Goal: Communication & Community: Answer question/provide support

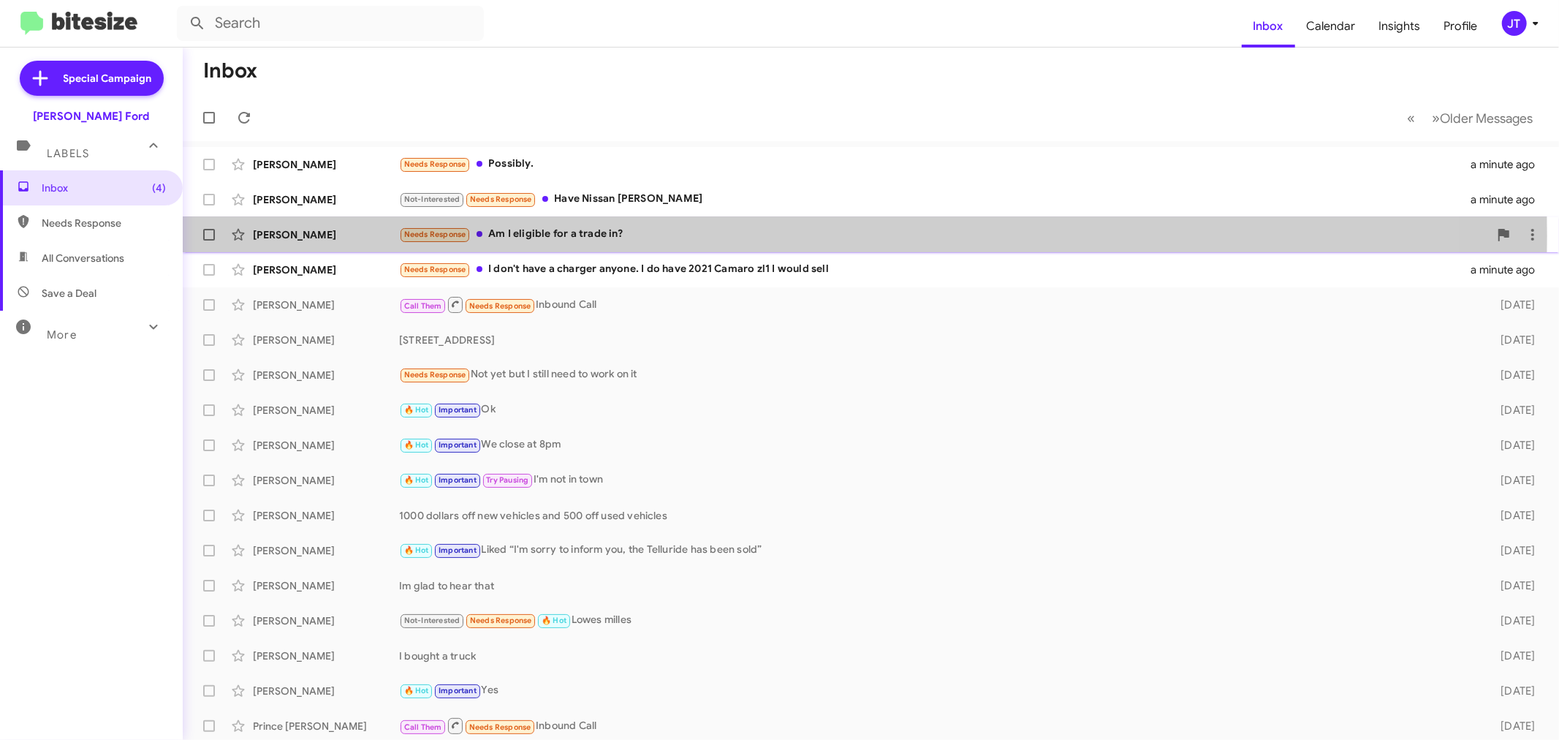
click at [667, 235] on div "Needs Response Am I eligible for a trade in?" at bounding box center [944, 234] width 1090 height 17
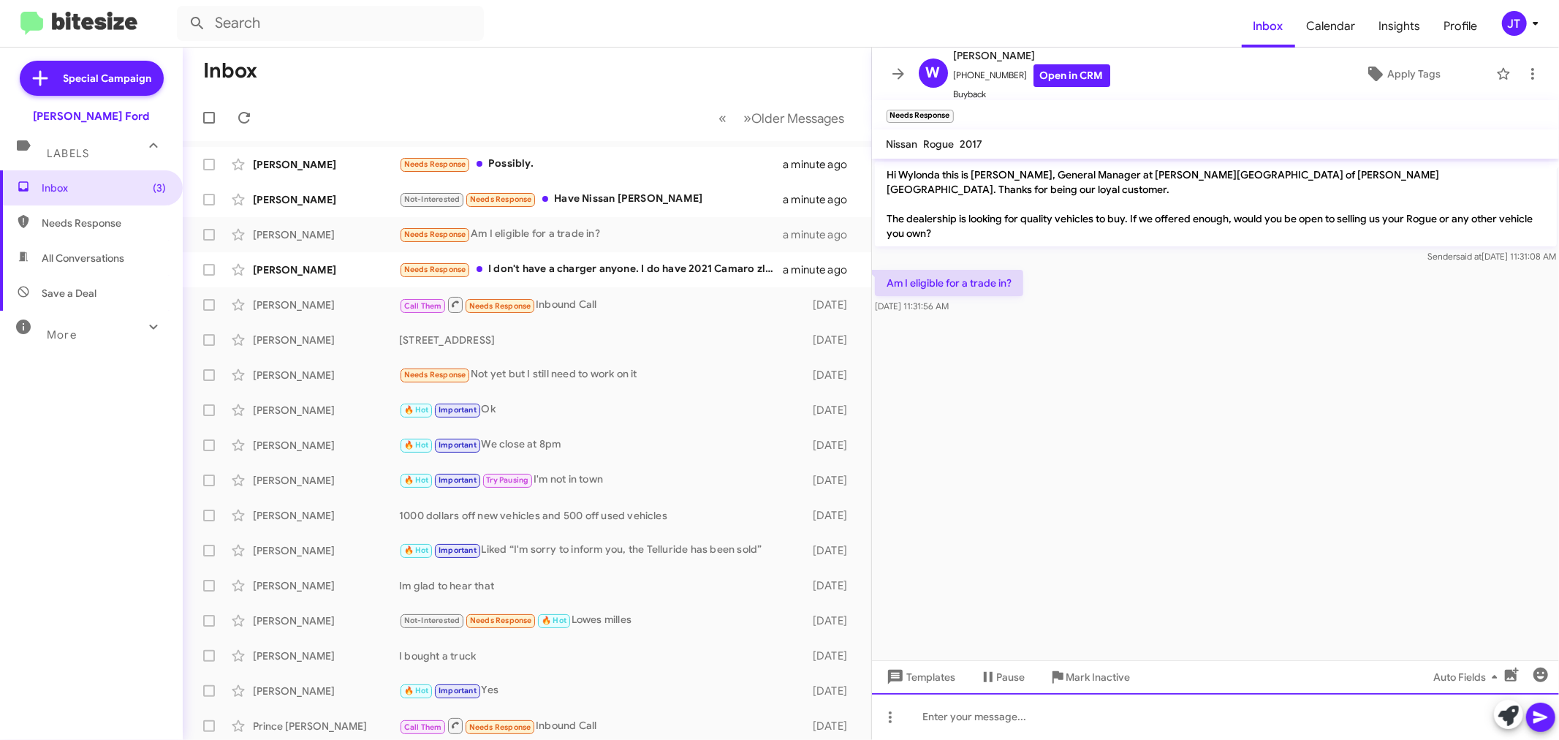
click at [1043, 710] on div at bounding box center [1216, 716] width 688 height 47
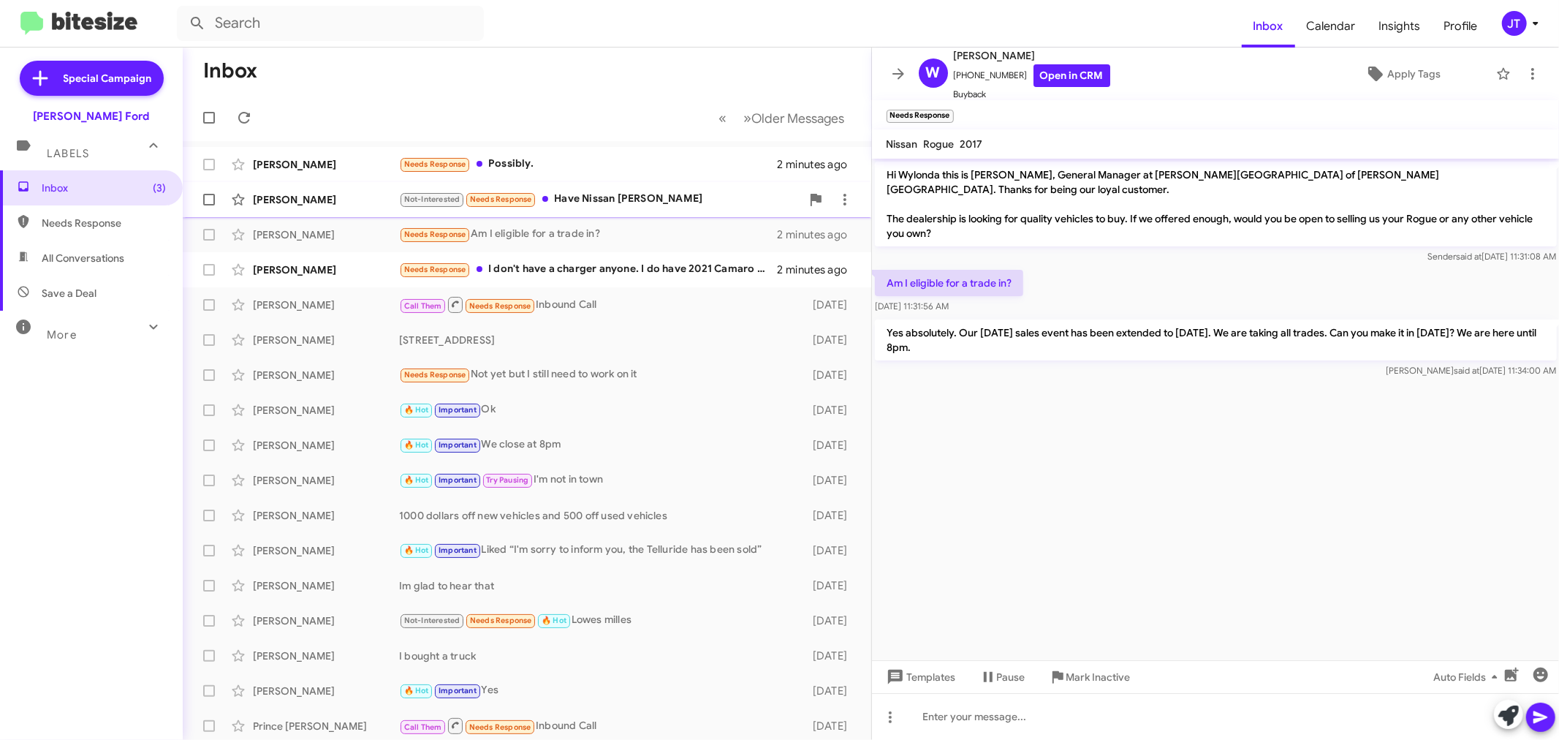
click at [712, 197] on div "Not-Interested Needs Response Have Nissan [PERSON_NAME]" at bounding box center [600, 199] width 402 height 17
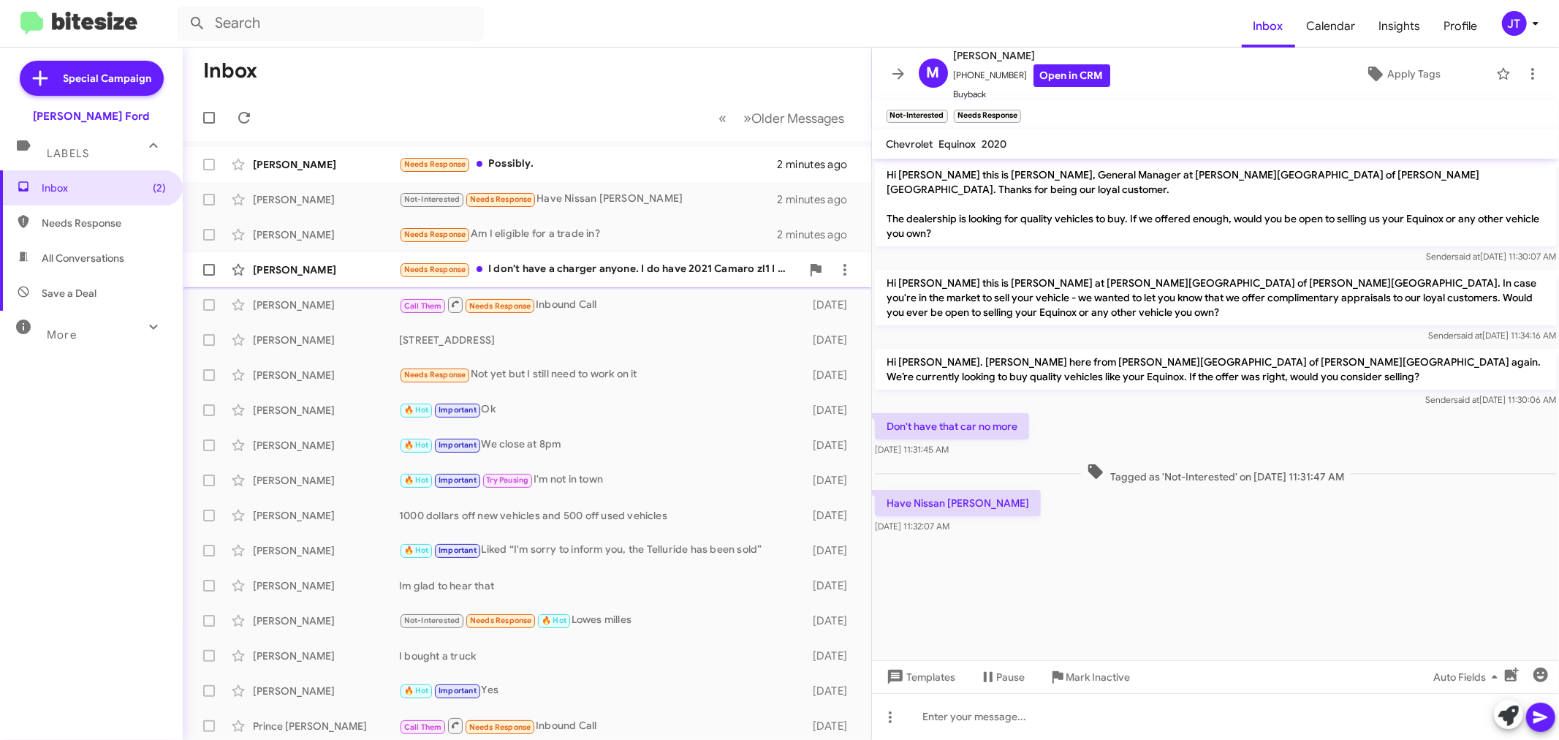
click at [651, 278] on div "Needs Response I don't have a charger anyone. I do have 2021 Camaro zl1 I would…" at bounding box center [600, 269] width 402 height 17
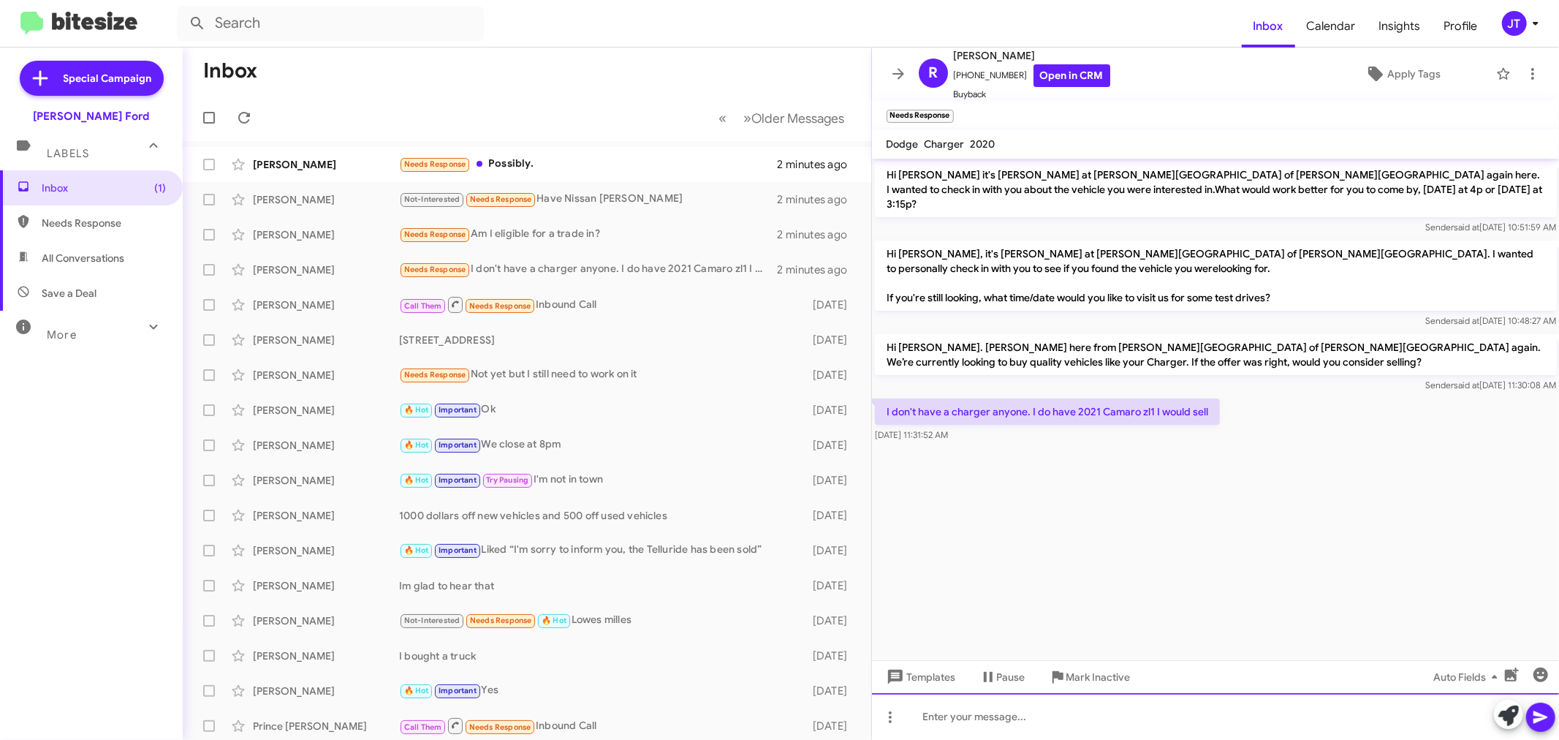
click at [1169, 717] on div at bounding box center [1216, 716] width 688 height 47
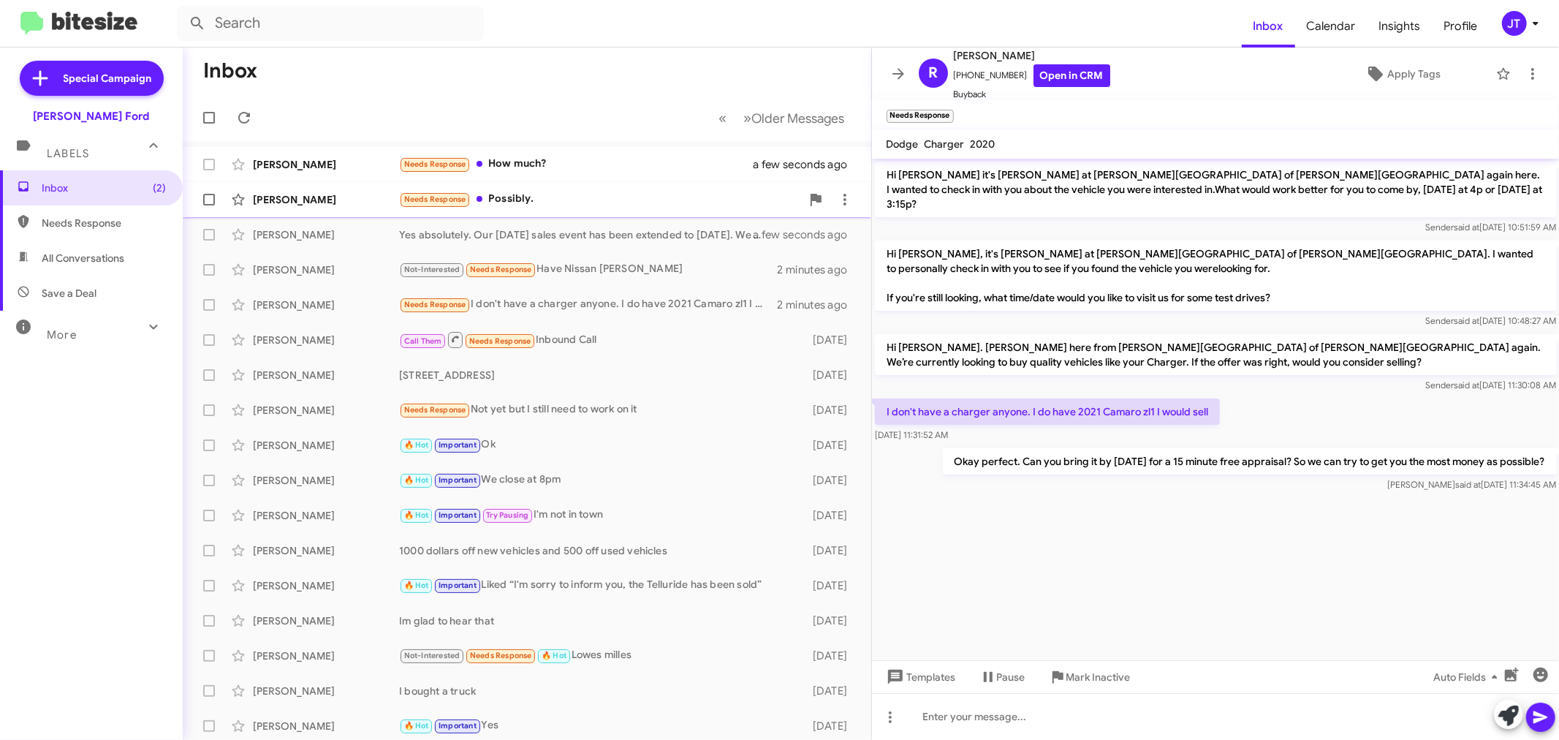
click at [550, 203] on div "Needs Response Possibly." at bounding box center [600, 199] width 402 height 17
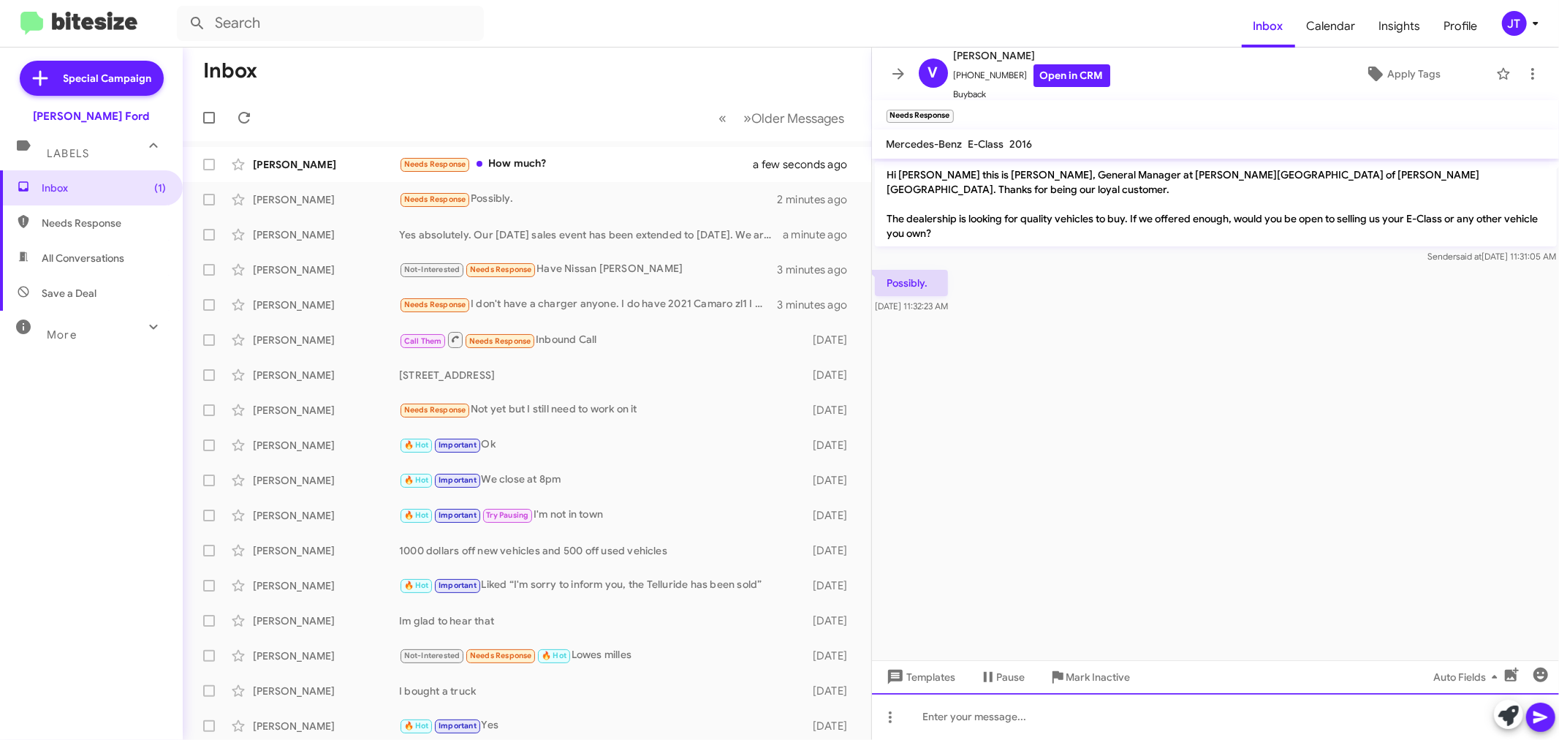
click at [980, 719] on div at bounding box center [1216, 716] width 688 height 47
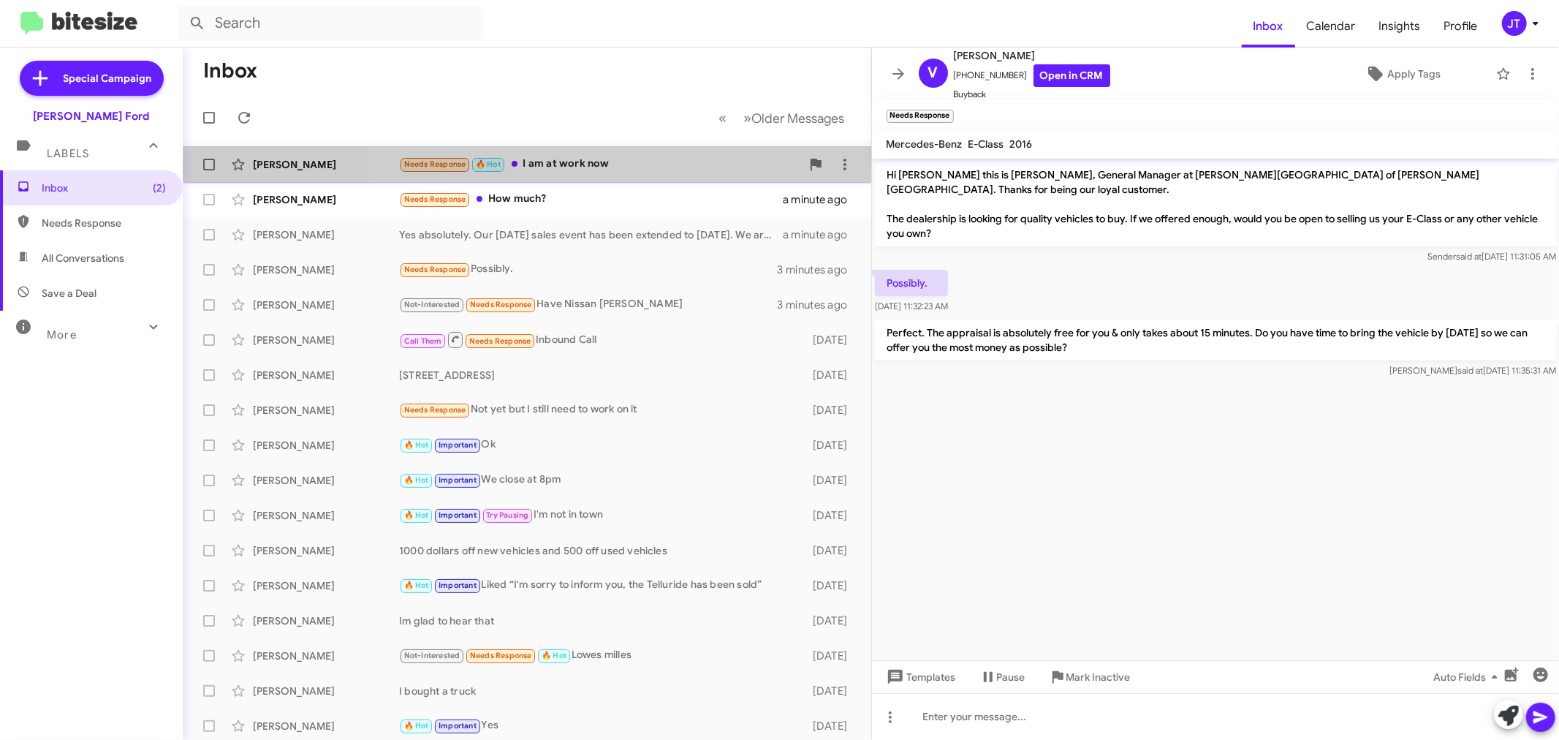
click at [719, 164] on div "Needs Response 🔥 Hot I am at work now" at bounding box center [600, 164] width 402 height 17
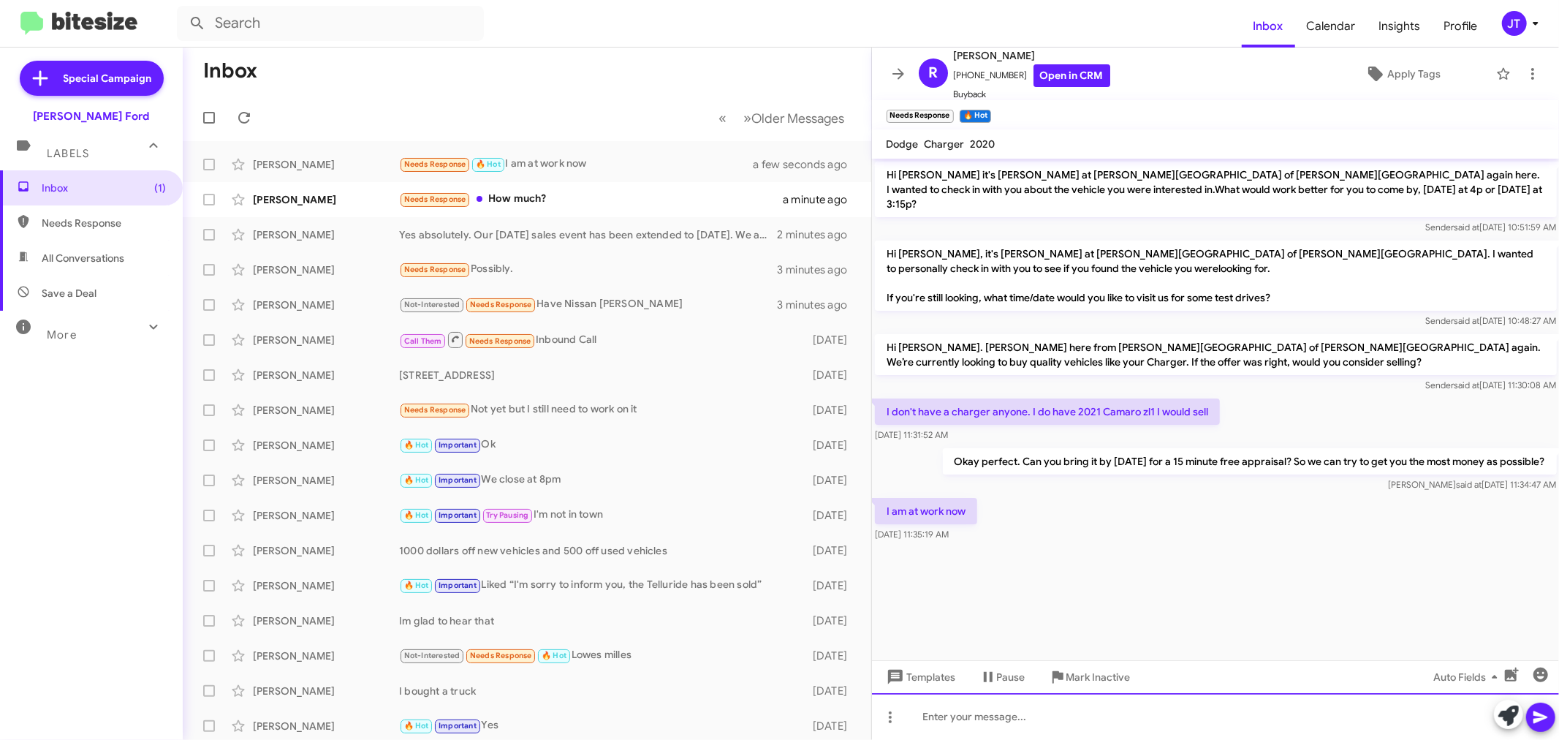
click at [1077, 718] on div at bounding box center [1216, 716] width 688 height 47
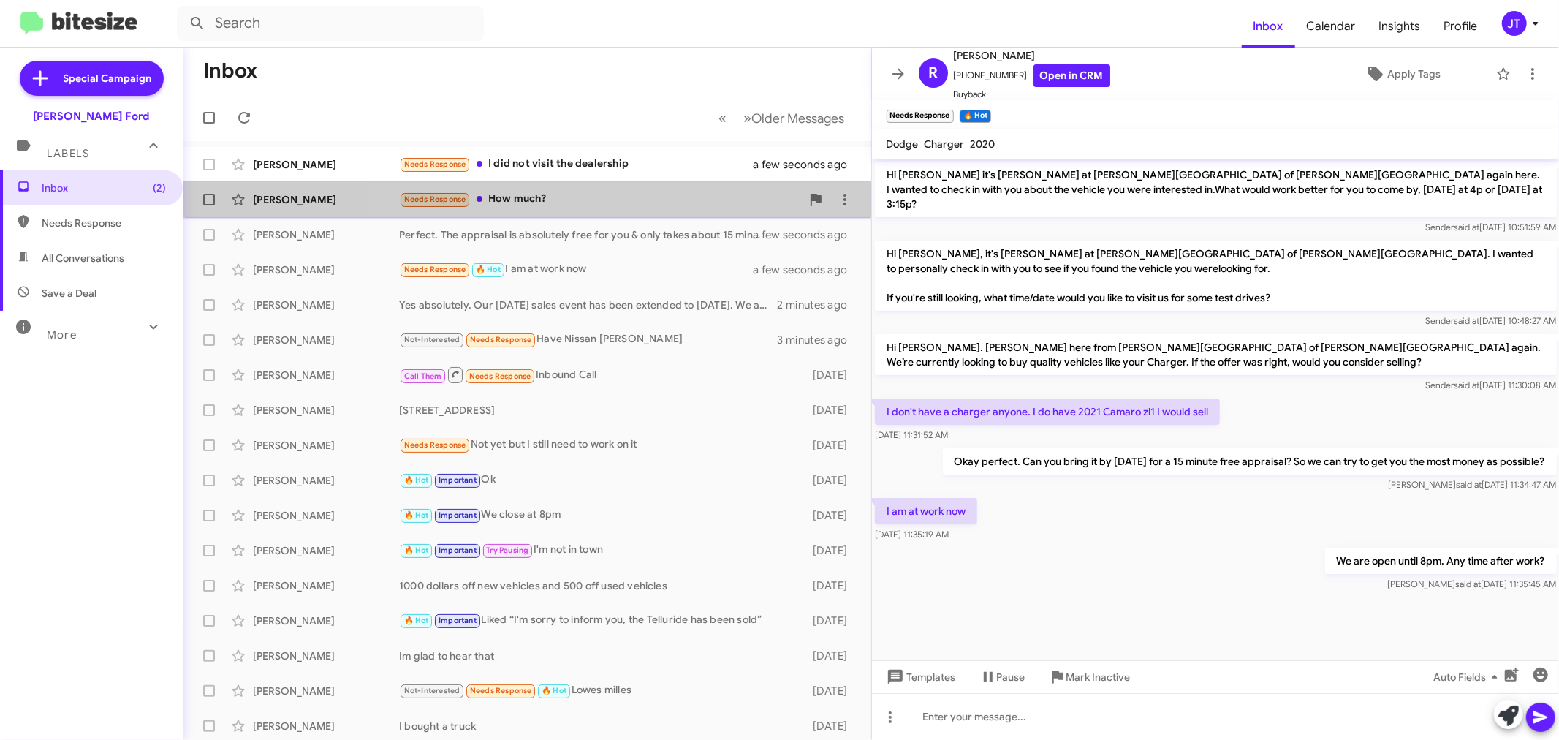
click at [638, 199] on div "Needs Response How much?" at bounding box center [600, 199] width 402 height 17
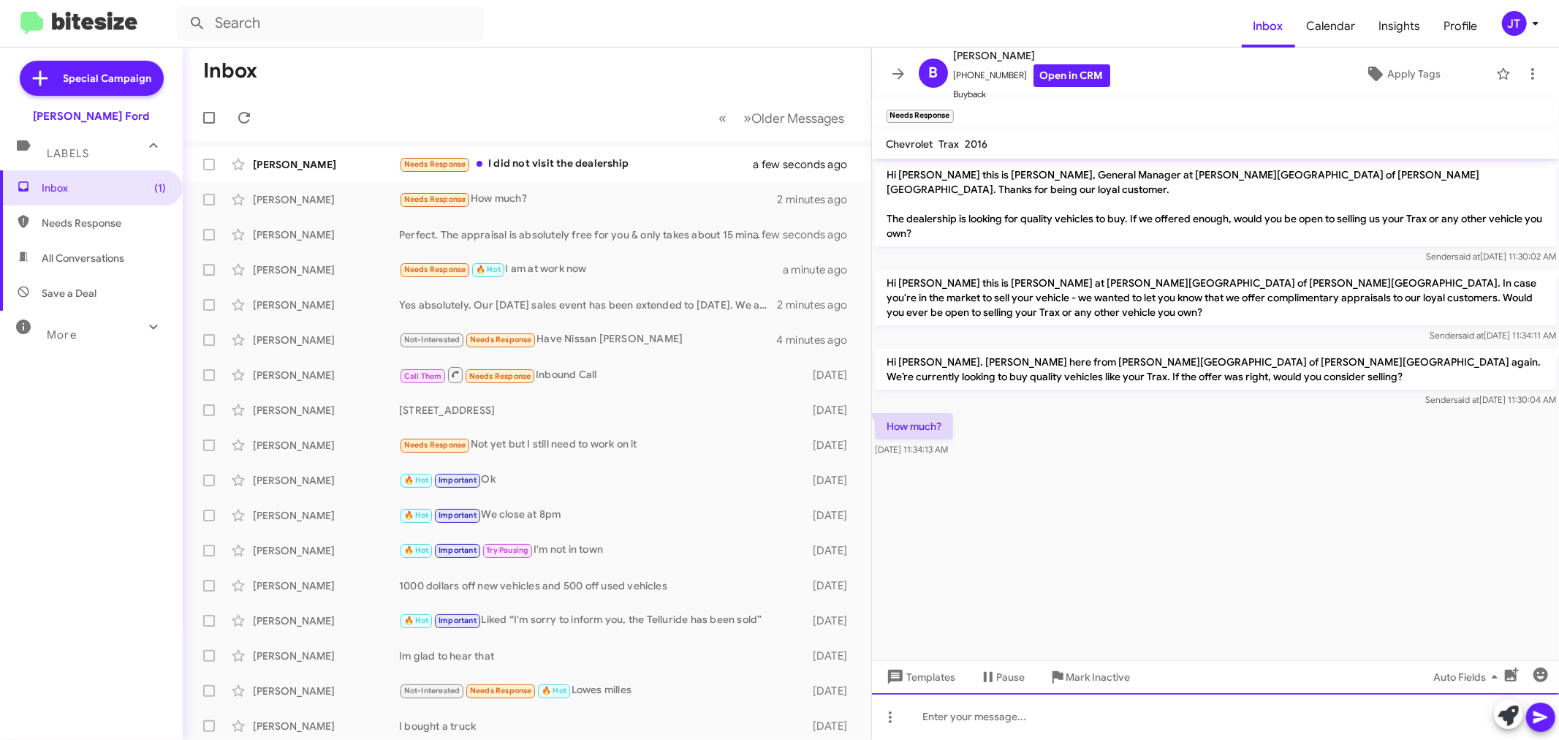
click at [1148, 721] on div at bounding box center [1216, 716] width 688 height 47
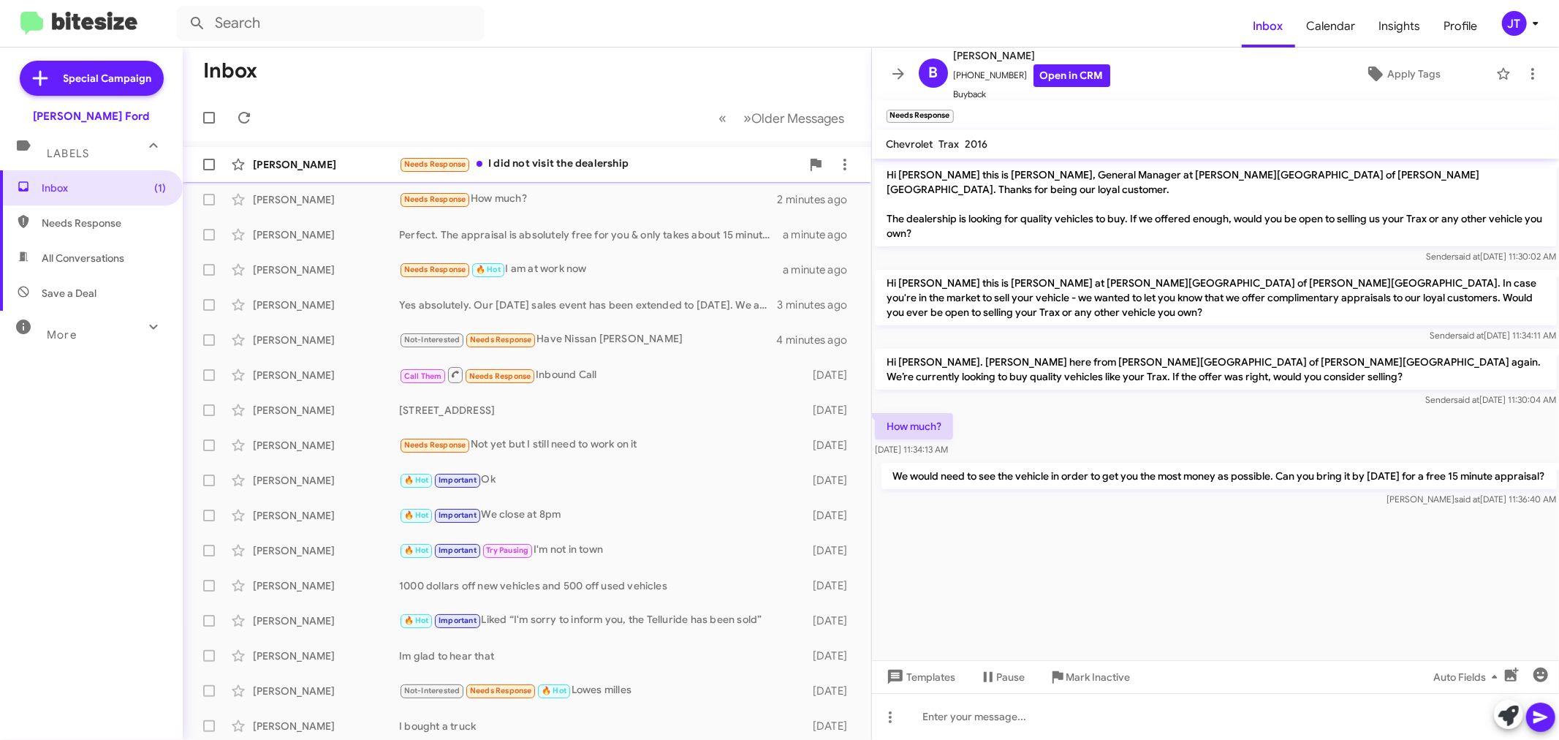
click at [651, 175] on div "[PERSON_NAME] Needs Response I did not visit the dealership a minute ago" at bounding box center [526, 164] width 665 height 29
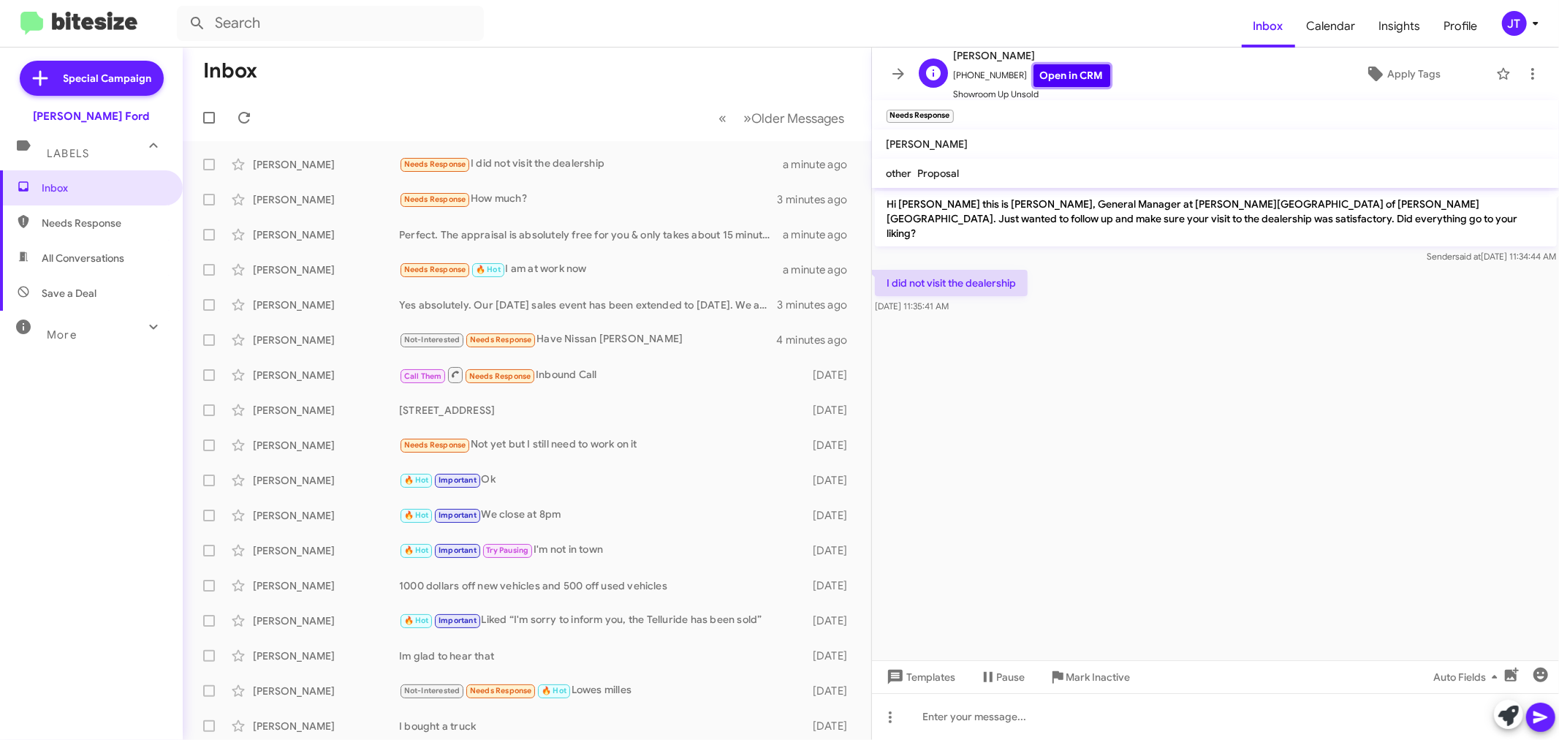
click at [1047, 79] on link "Open in CRM" at bounding box center [1072, 75] width 77 height 23
click at [900, 74] on icon at bounding box center [898, 73] width 12 height 11
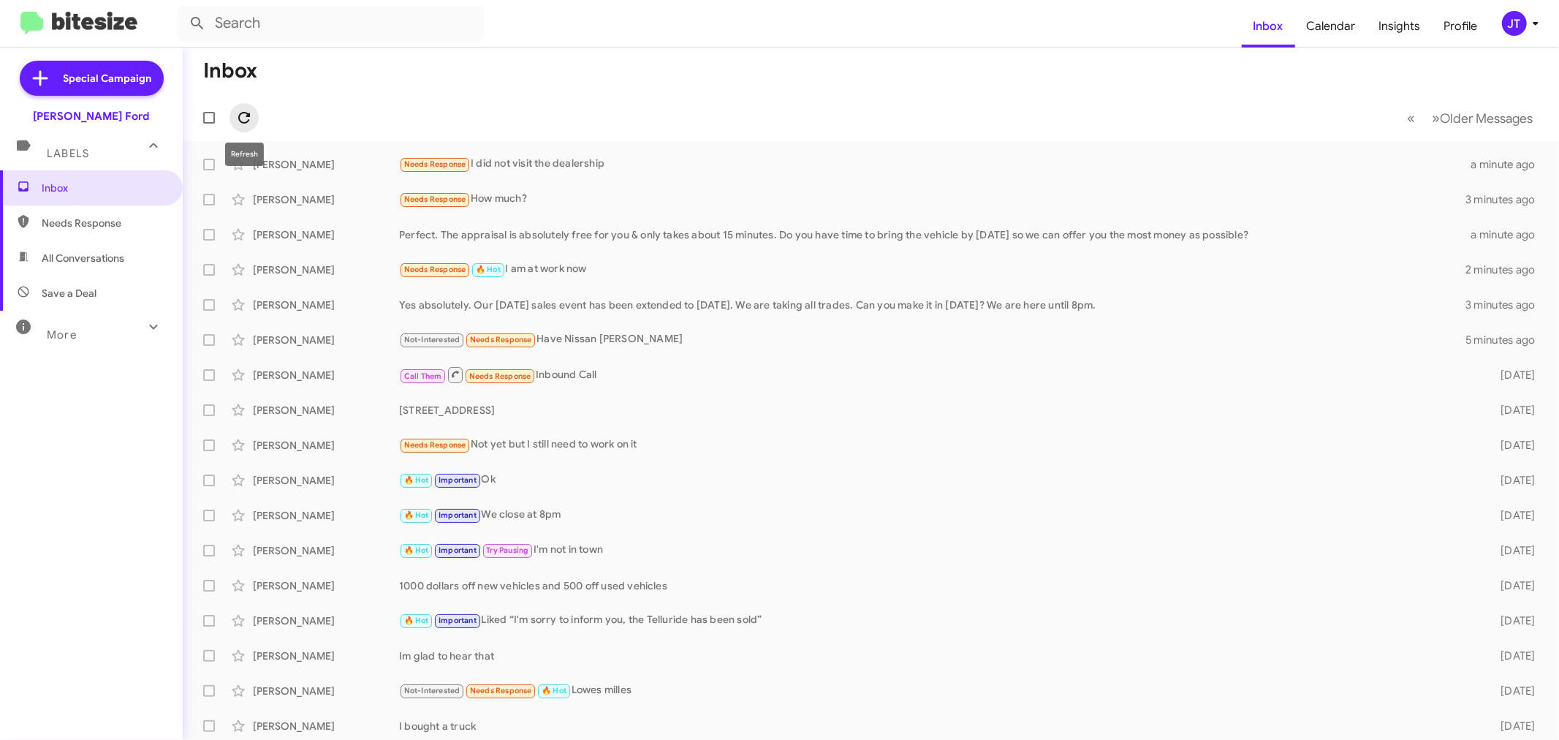
click at [247, 120] on icon at bounding box center [244, 118] width 18 height 18
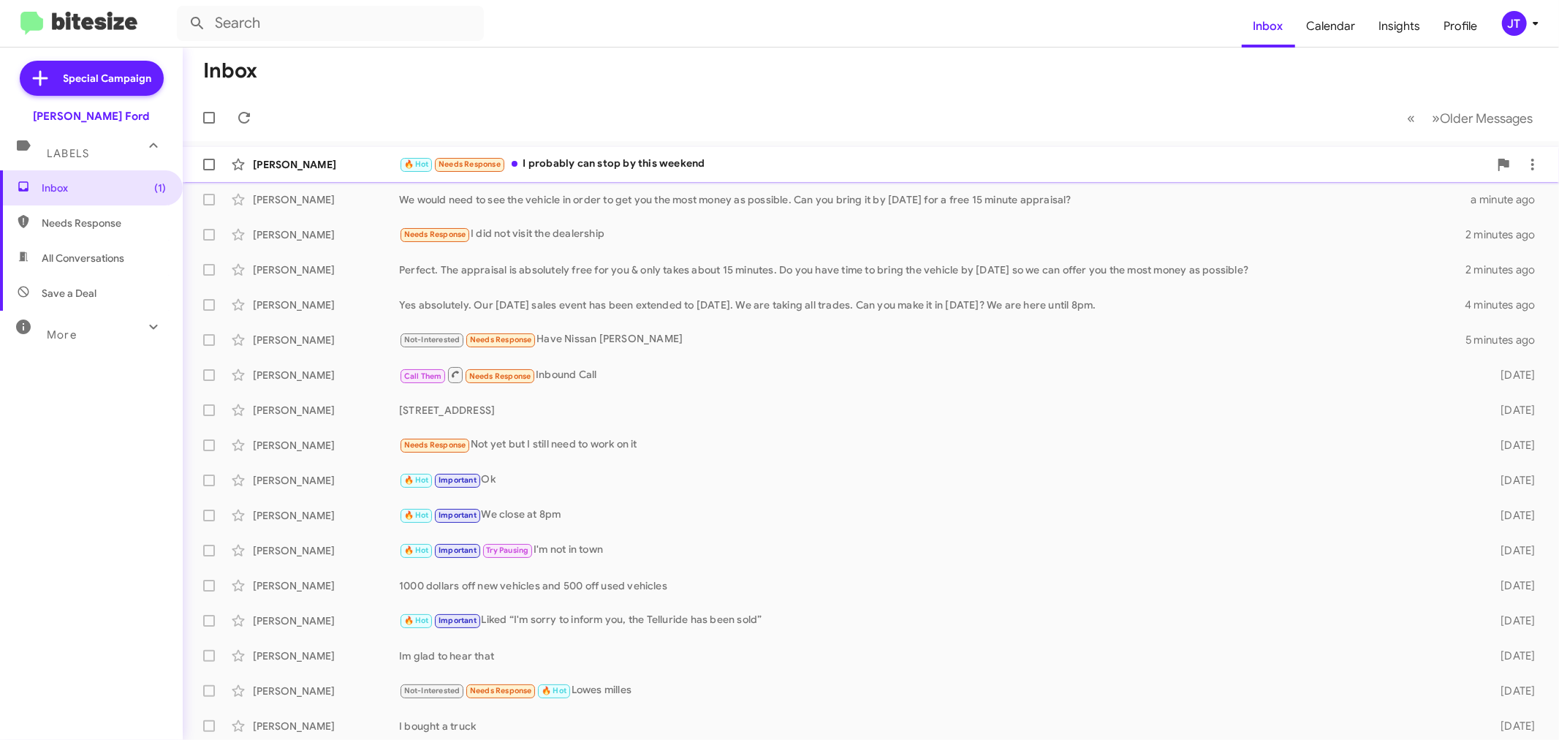
click at [833, 164] on div "🔥 Hot Needs Response I probably can stop by this weekend" at bounding box center [944, 164] width 1090 height 17
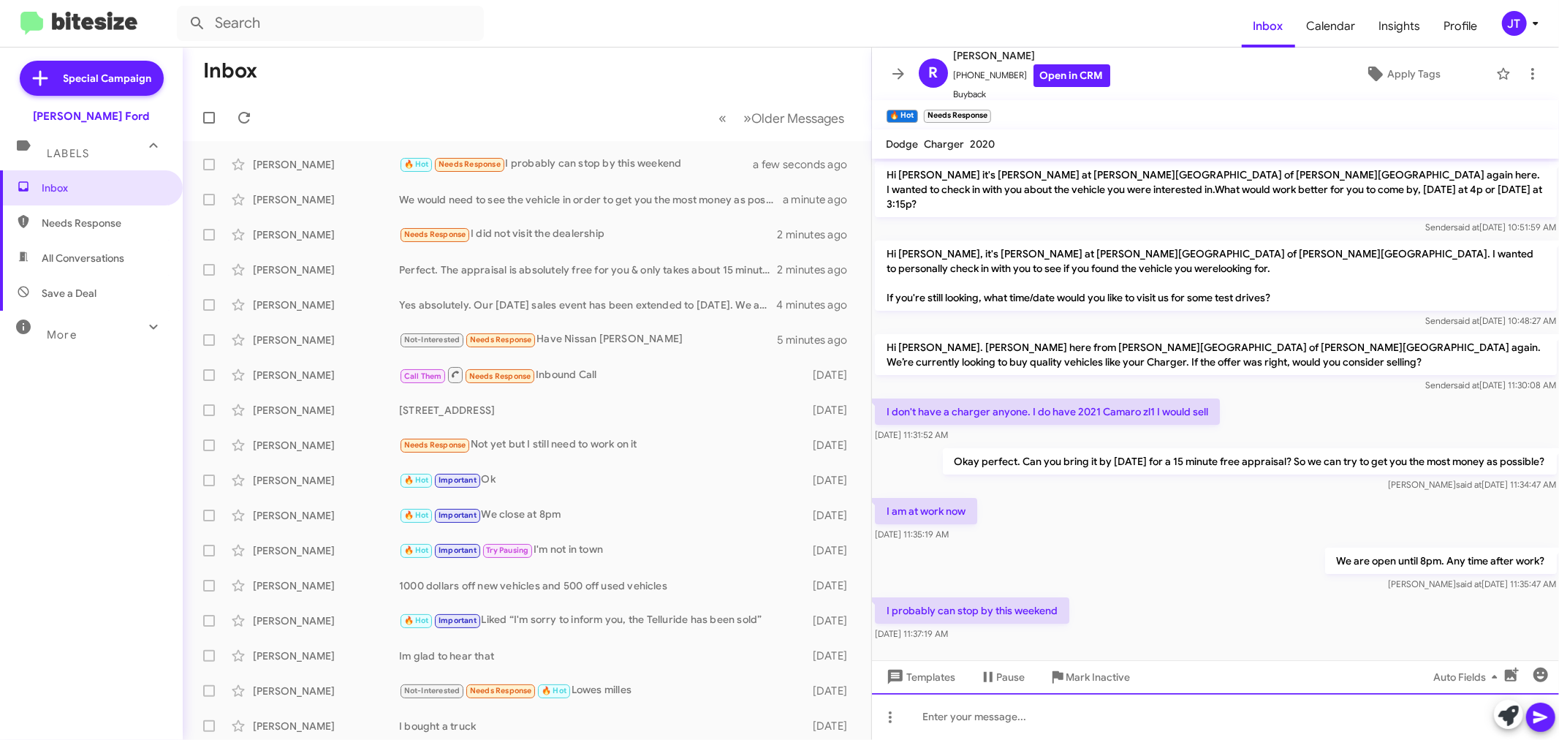
click at [1065, 718] on div at bounding box center [1216, 716] width 688 height 47
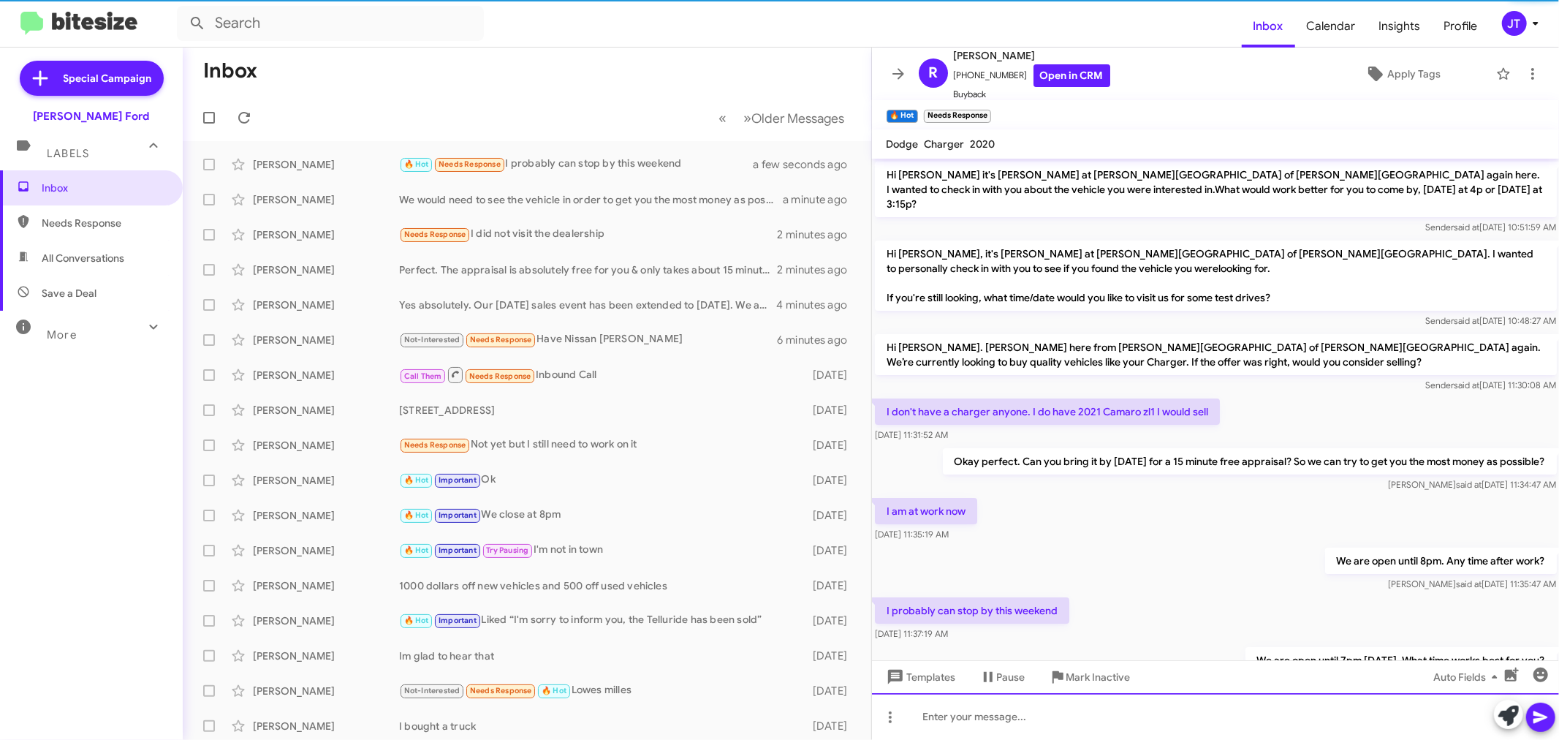
scroll to position [51, 0]
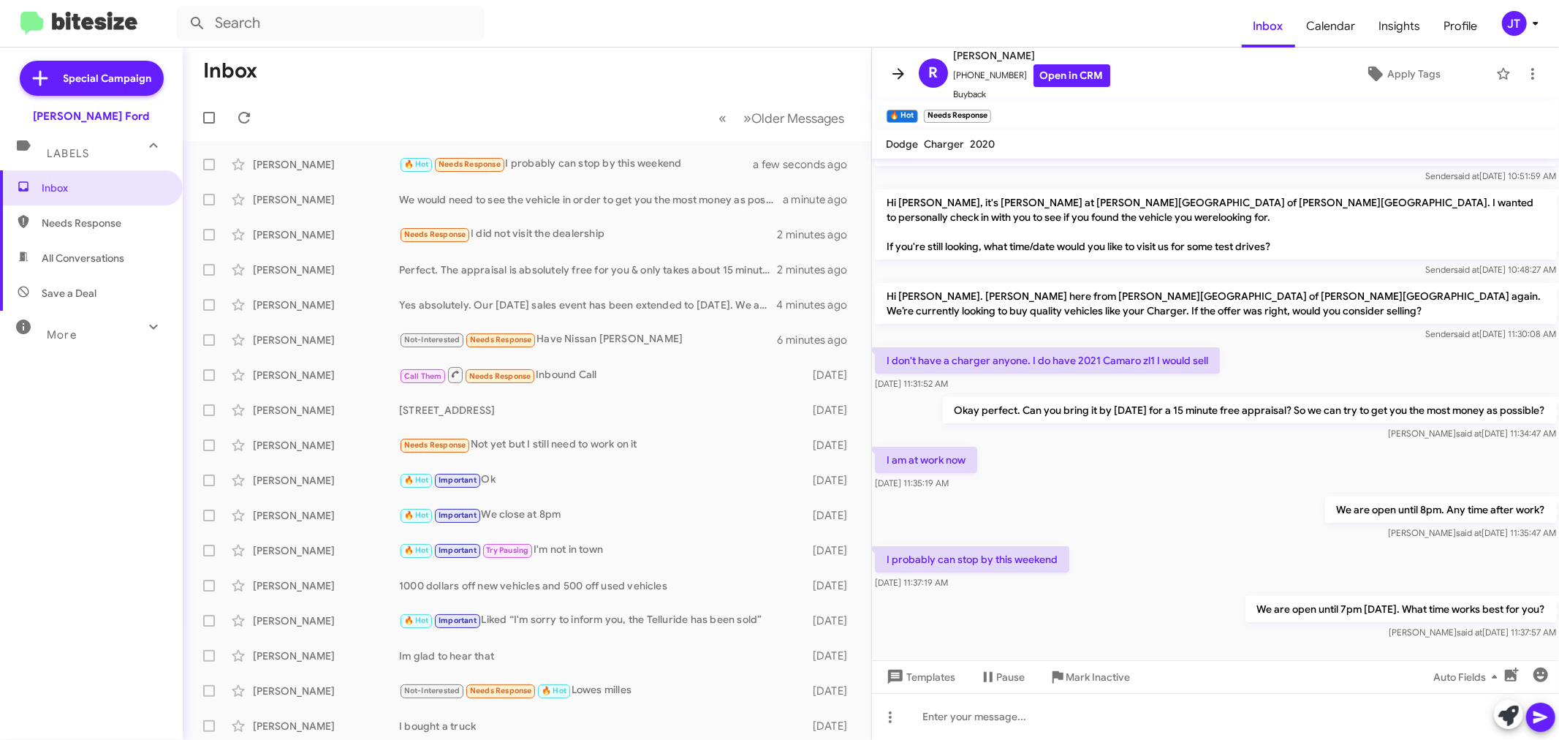
click at [900, 75] on icon at bounding box center [899, 74] width 18 height 18
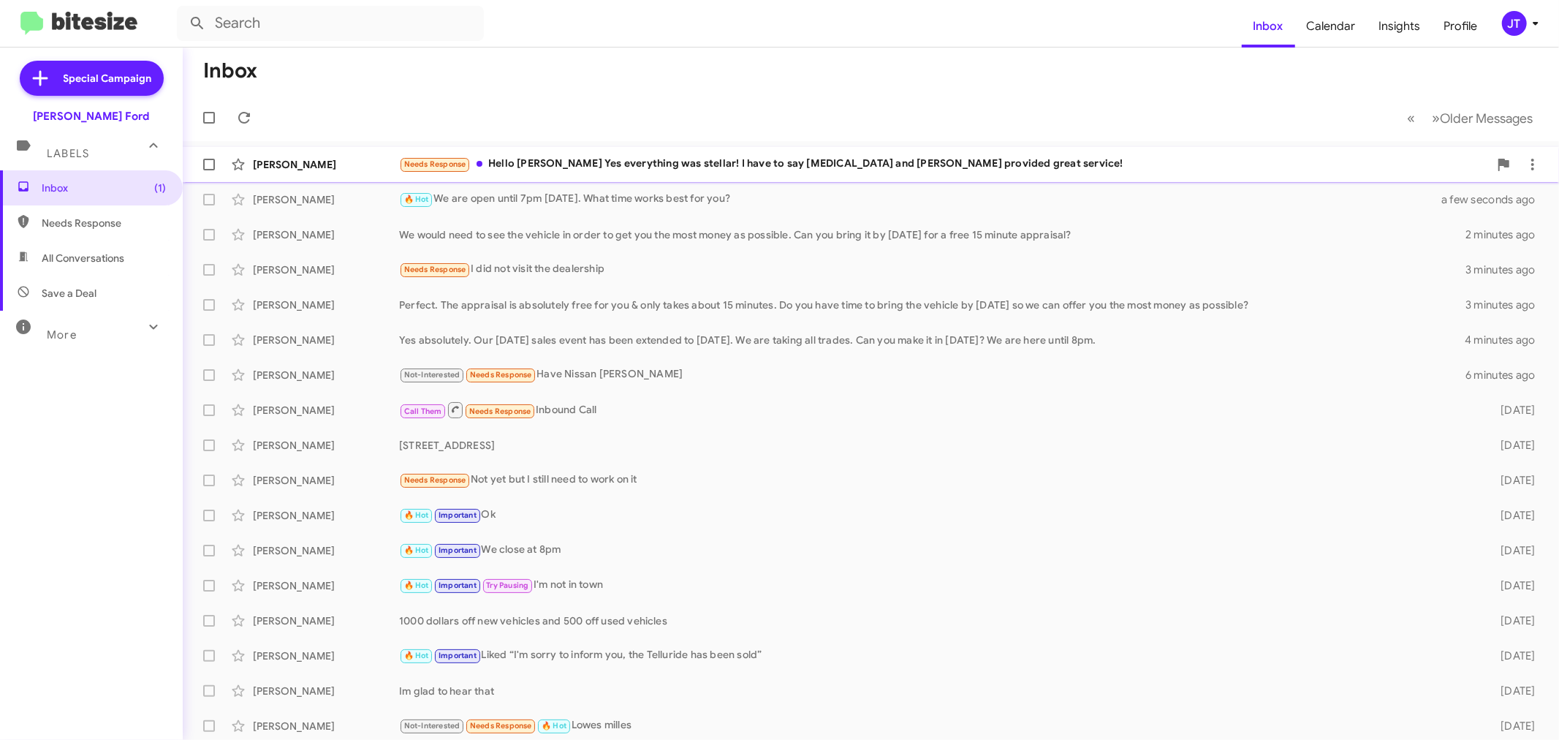
click at [1002, 165] on div "Needs Response Hello [PERSON_NAME] Yes everything was stellar! I have to say [M…" at bounding box center [944, 164] width 1090 height 17
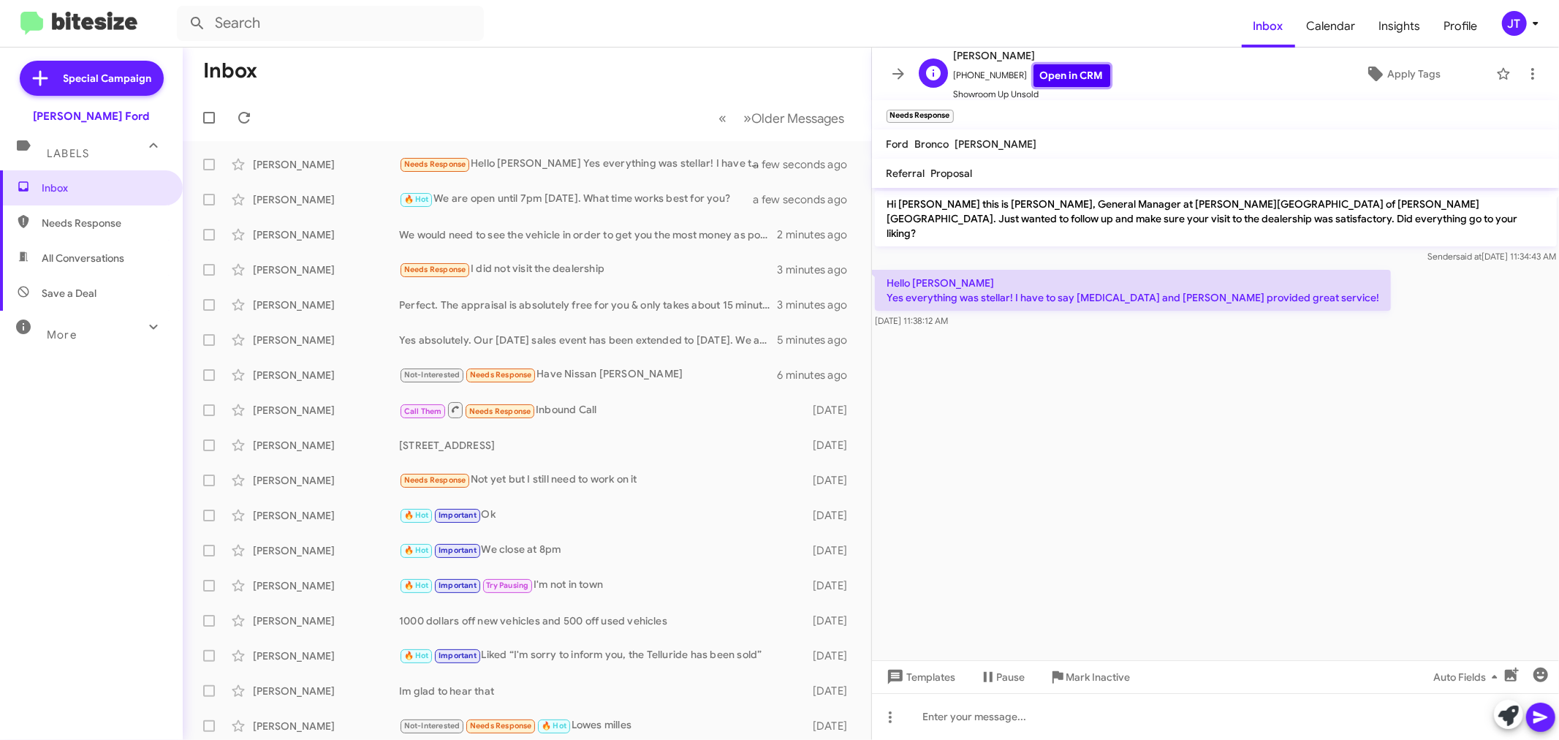
click at [1060, 75] on link "Open in CRM" at bounding box center [1072, 75] width 77 height 23
click at [1098, 708] on div at bounding box center [1216, 716] width 688 height 47
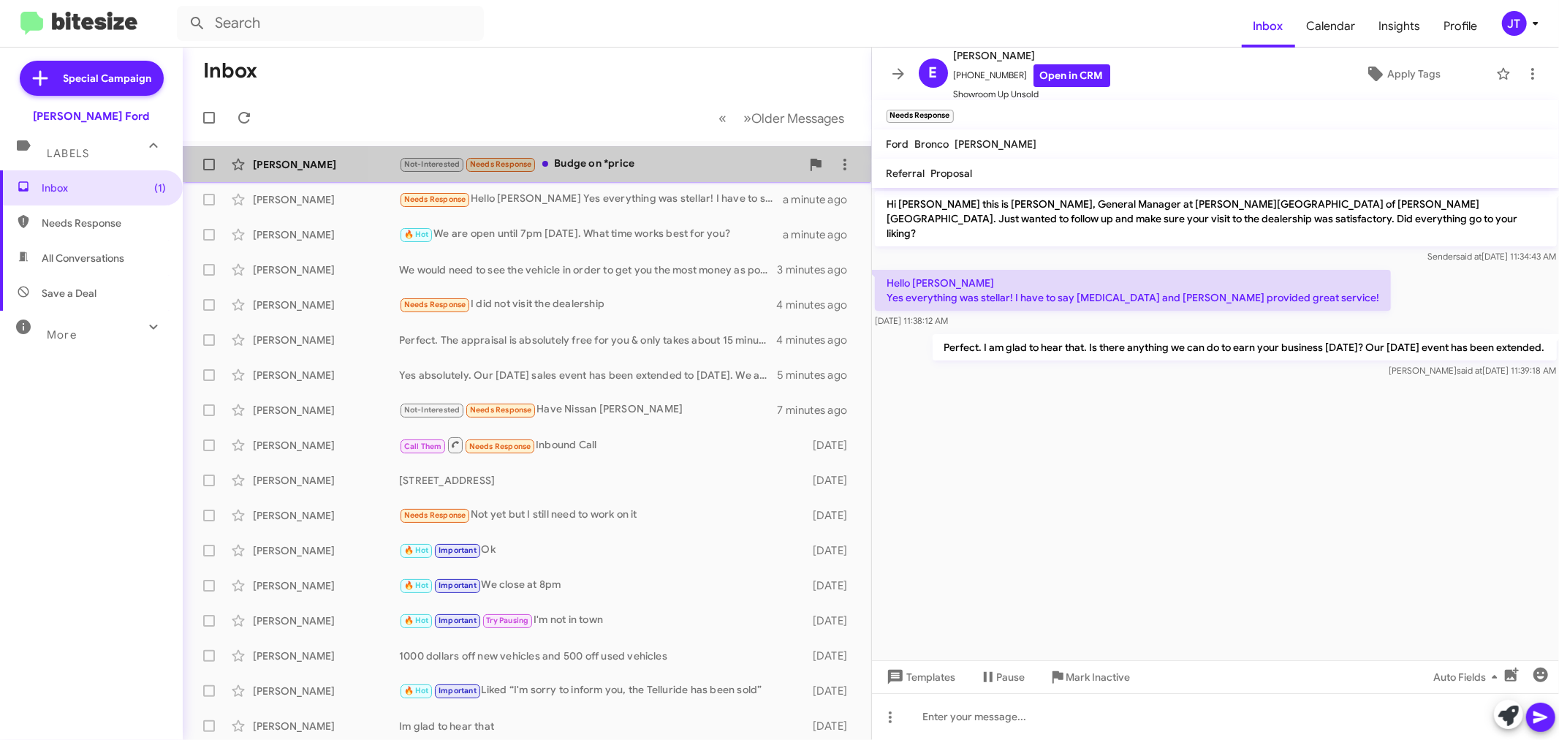
click at [670, 162] on div "Not-Interested Needs Response Budge on *price" at bounding box center [600, 164] width 402 height 17
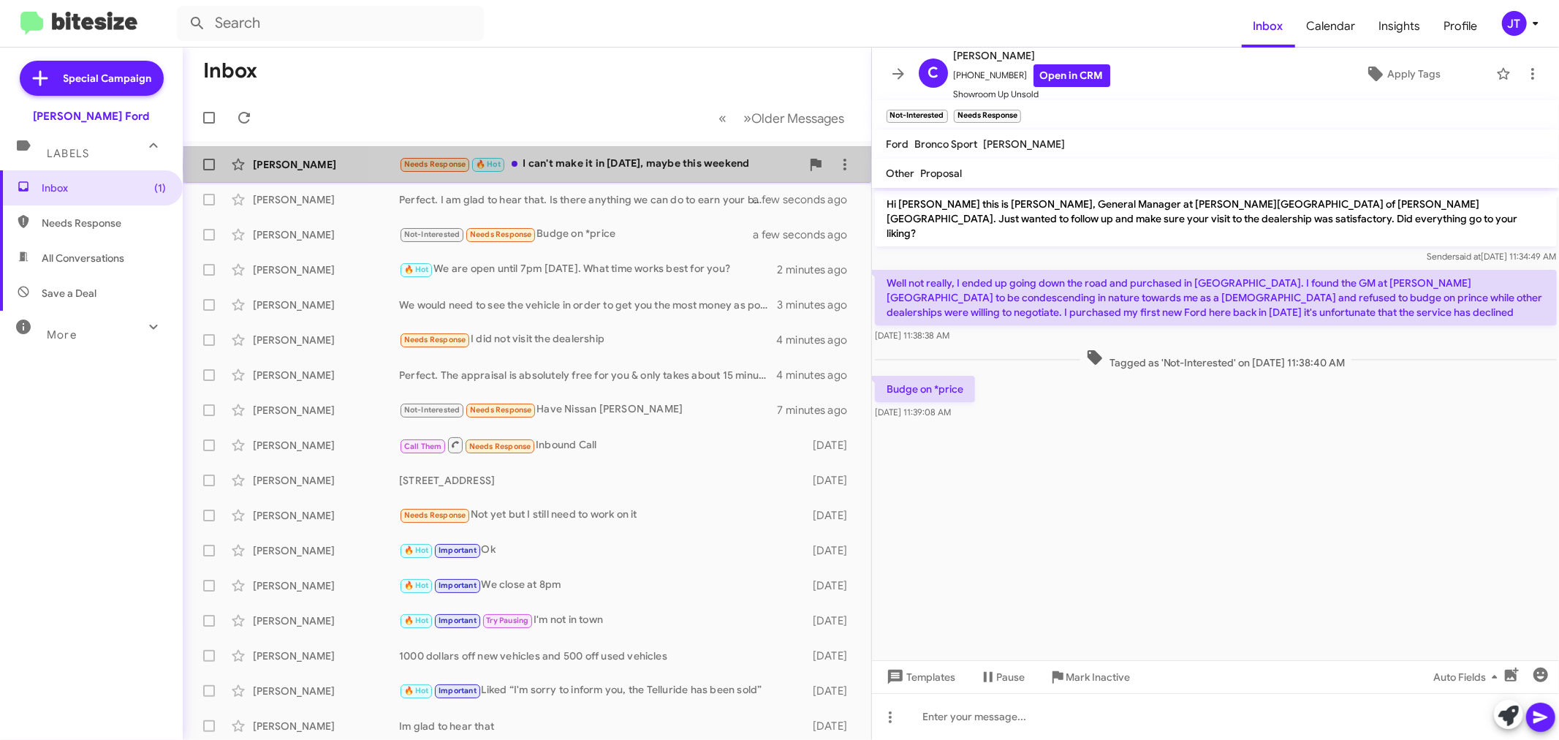
click at [667, 166] on div "Needs Response 🔥 Hot I can't make it in [DATE], maybe this weekend" at bounding box center [600, 164] width 402 height 17
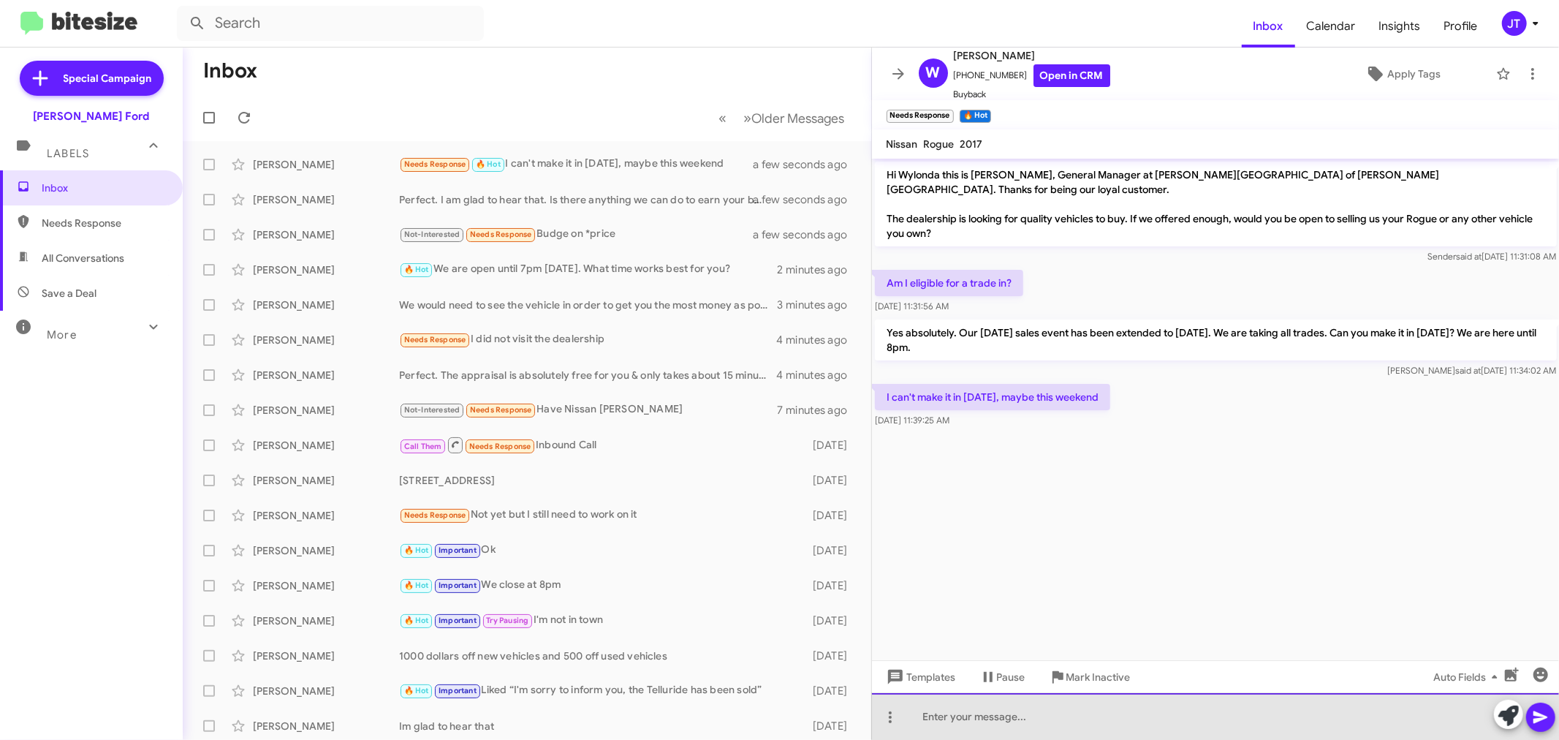
click at [994, 714] on div at bounding box center [1216, 716] width 688 height 47
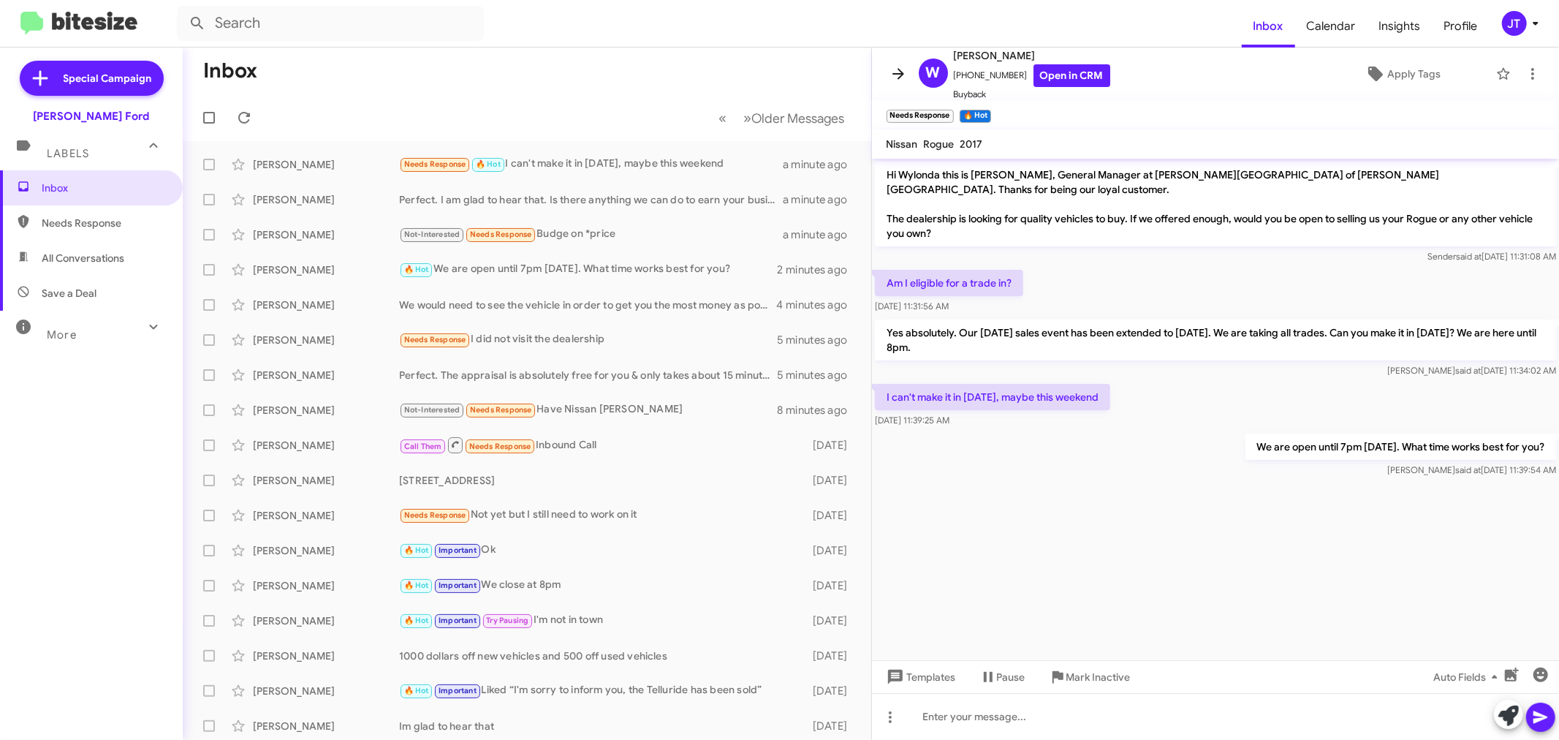
click at [892, 75] on icon at bounding box center [899, 74] width 18 height 18
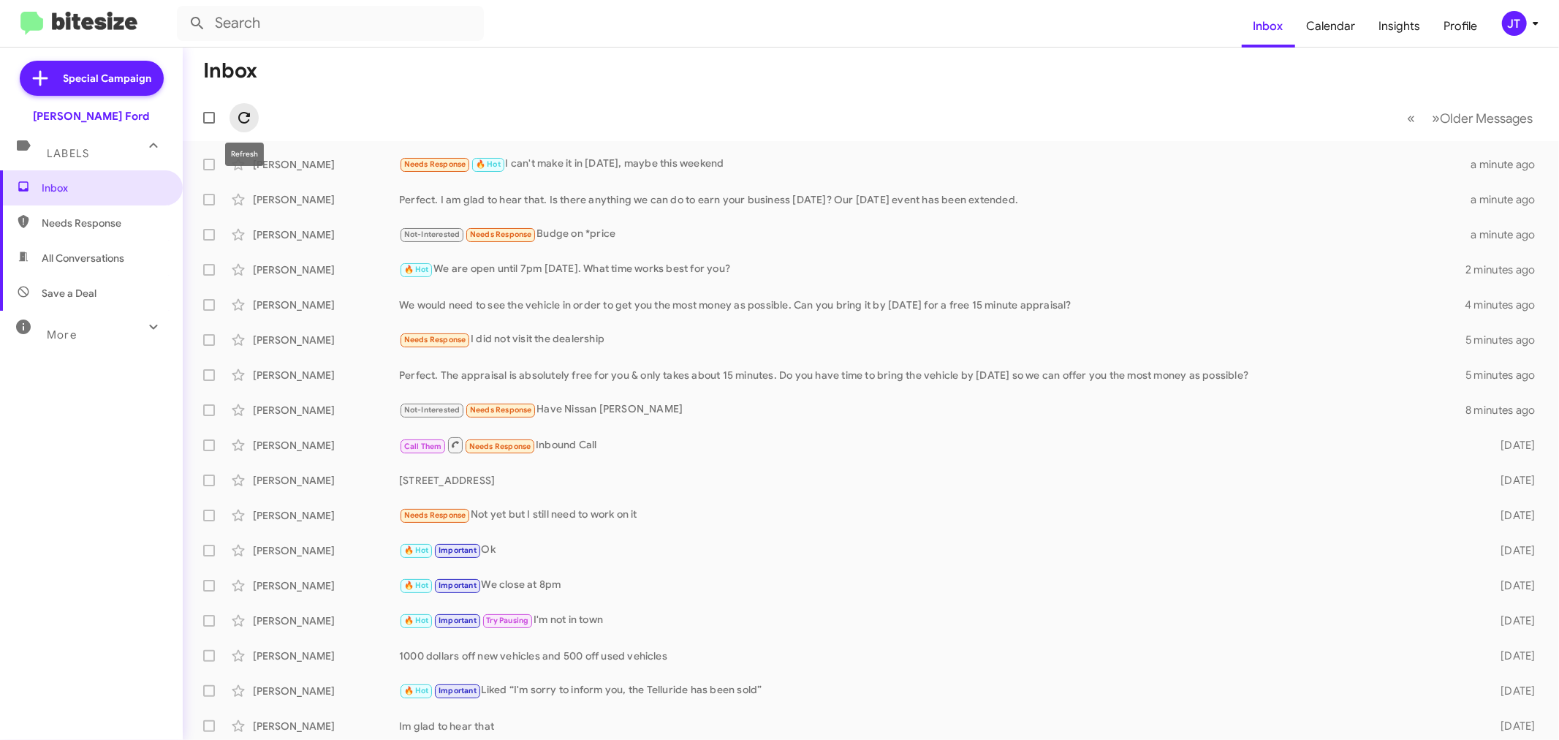
click at [249, 118] on icon at bounding box center [244, 118] width 18 height 18
click at [246, 118] on icon at bounding box center [244, 118] width 18 height 18
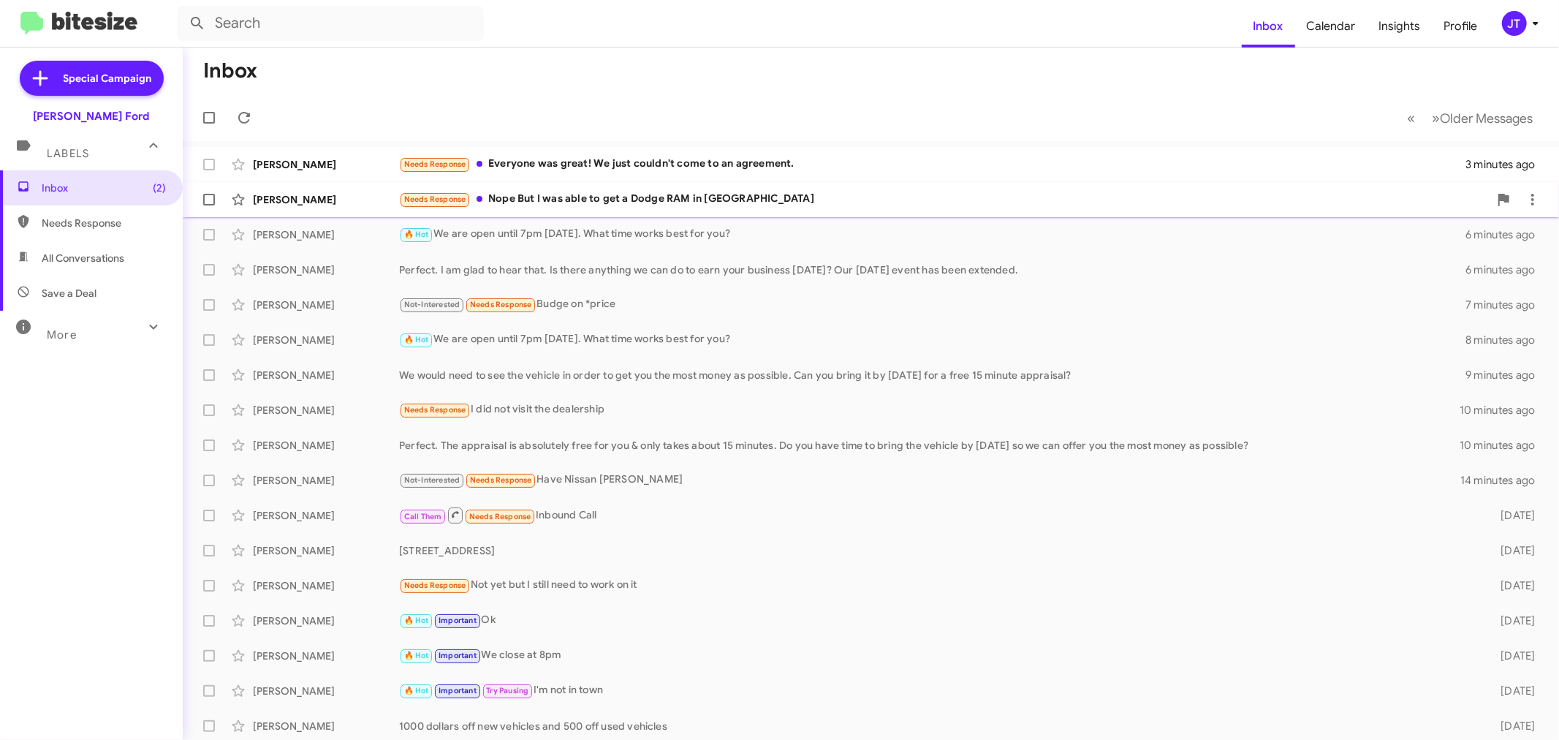
click at [886, 201] on div "Needs Response Nope But I was able to get a Dodge RAM in Alexandria Va" at bounding box center [944, 199] width 1090 height 17
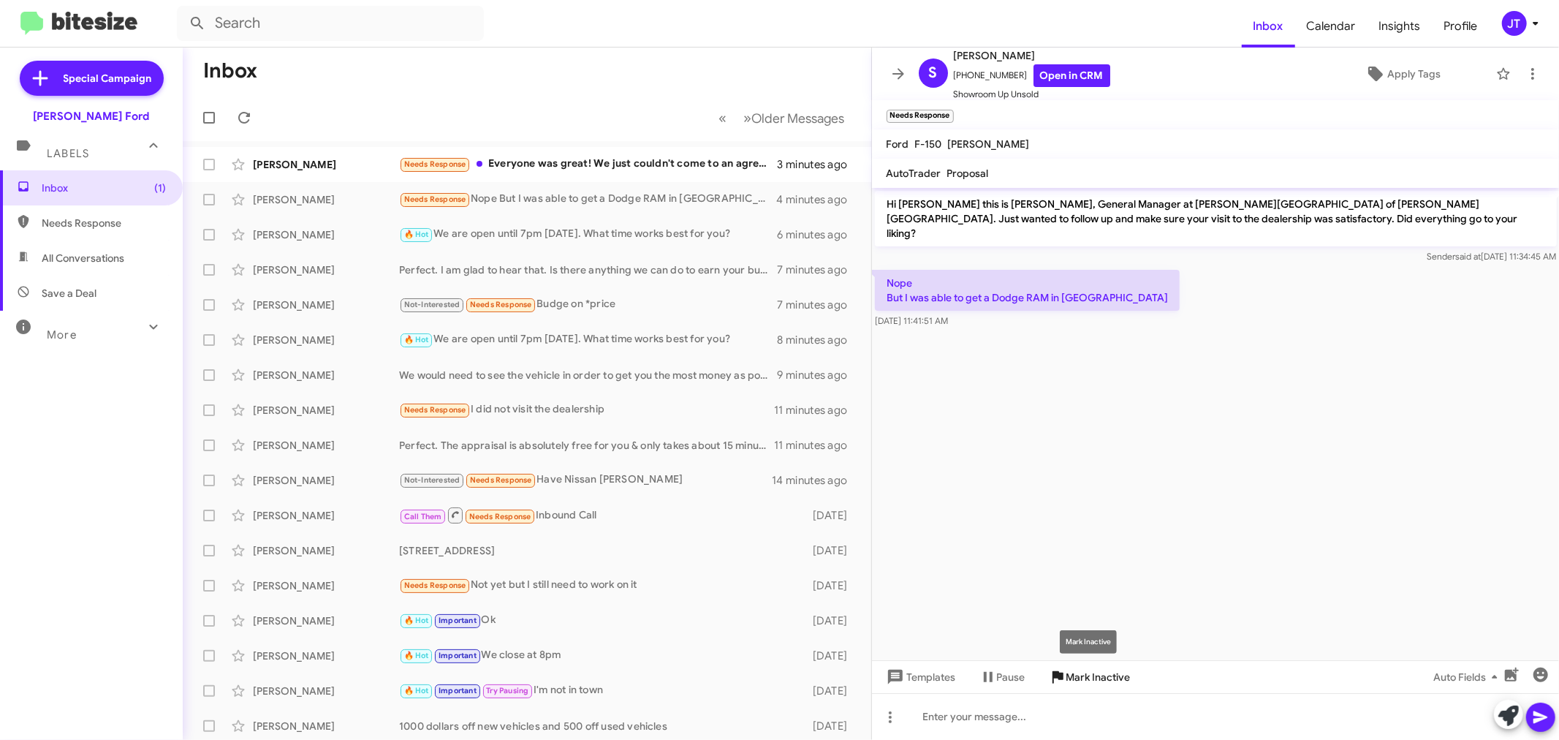
click at [1080, 674] on span "Mark Inactive" at bounding box center [1098, 677] width 64 height 26
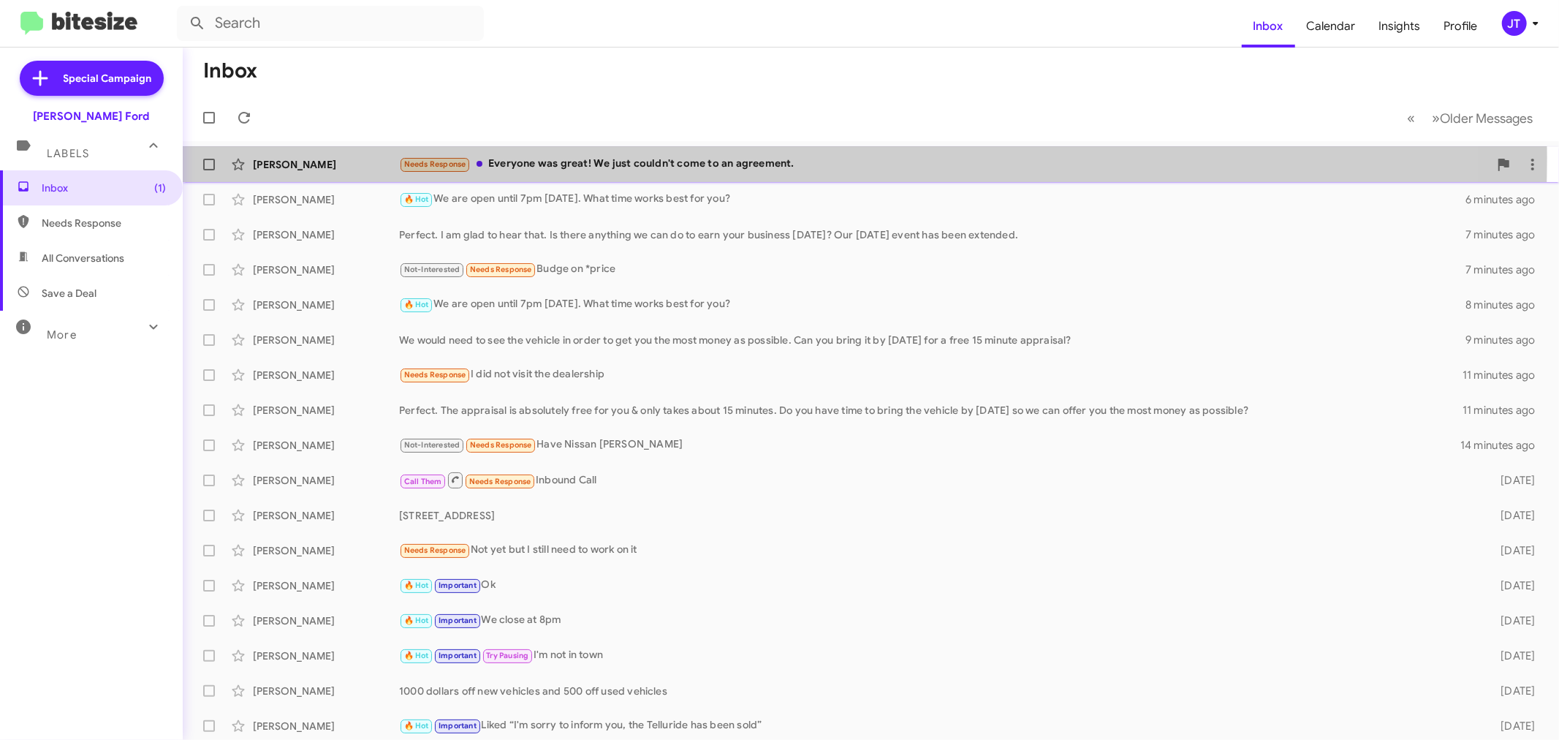
click at [677, 157] on div "Needs Response Everyone was great! We just couldn't come to an agreement." at bounding box center [944, 164] width 1090 height 17
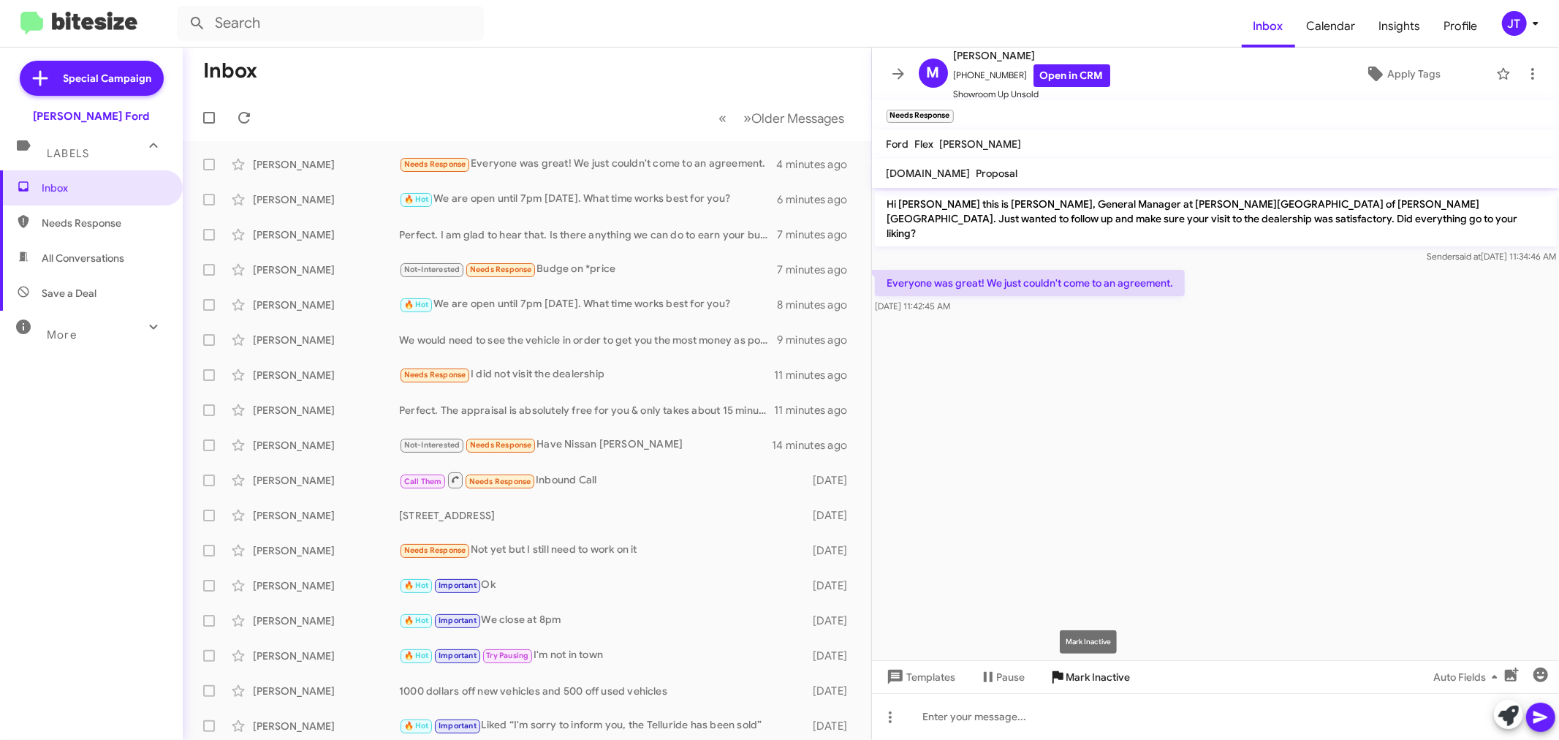
click at [1077, 682] on span "Mark Inactive" at bounding box center [1098, 677] width 64 height 26
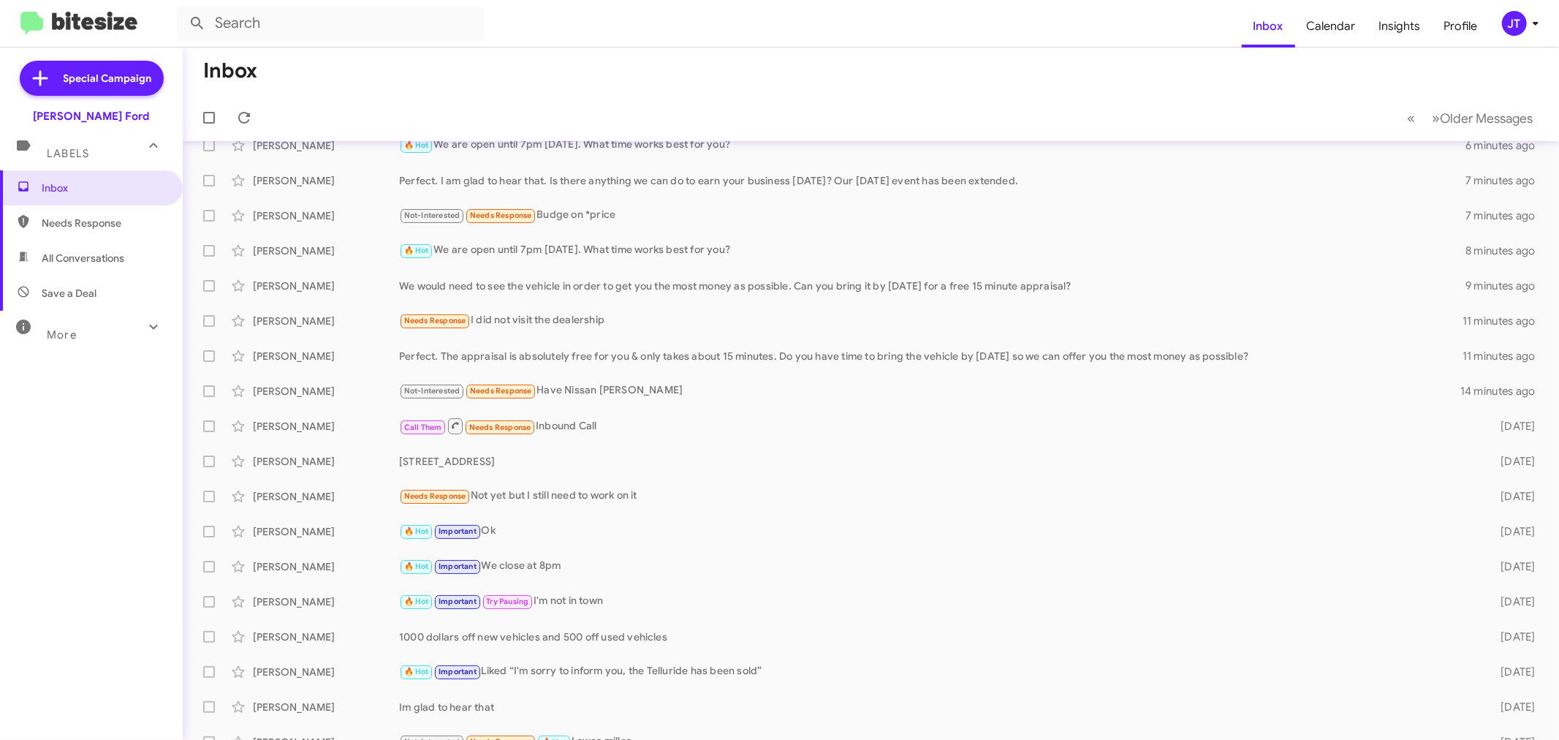
scroll to position [38, 0]
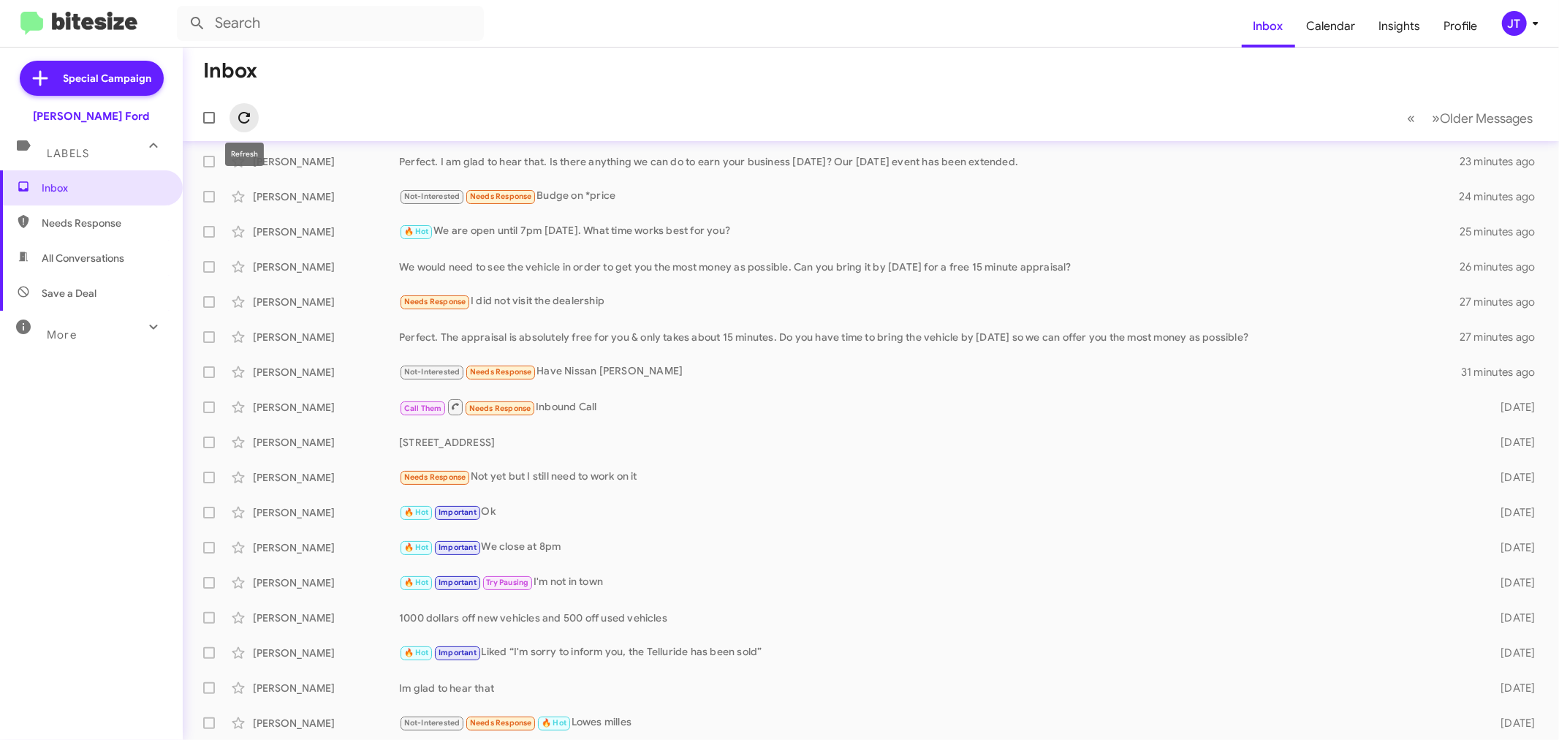
click at [243, 115] on icon at bounding box center [244, 118] width 18 height 18
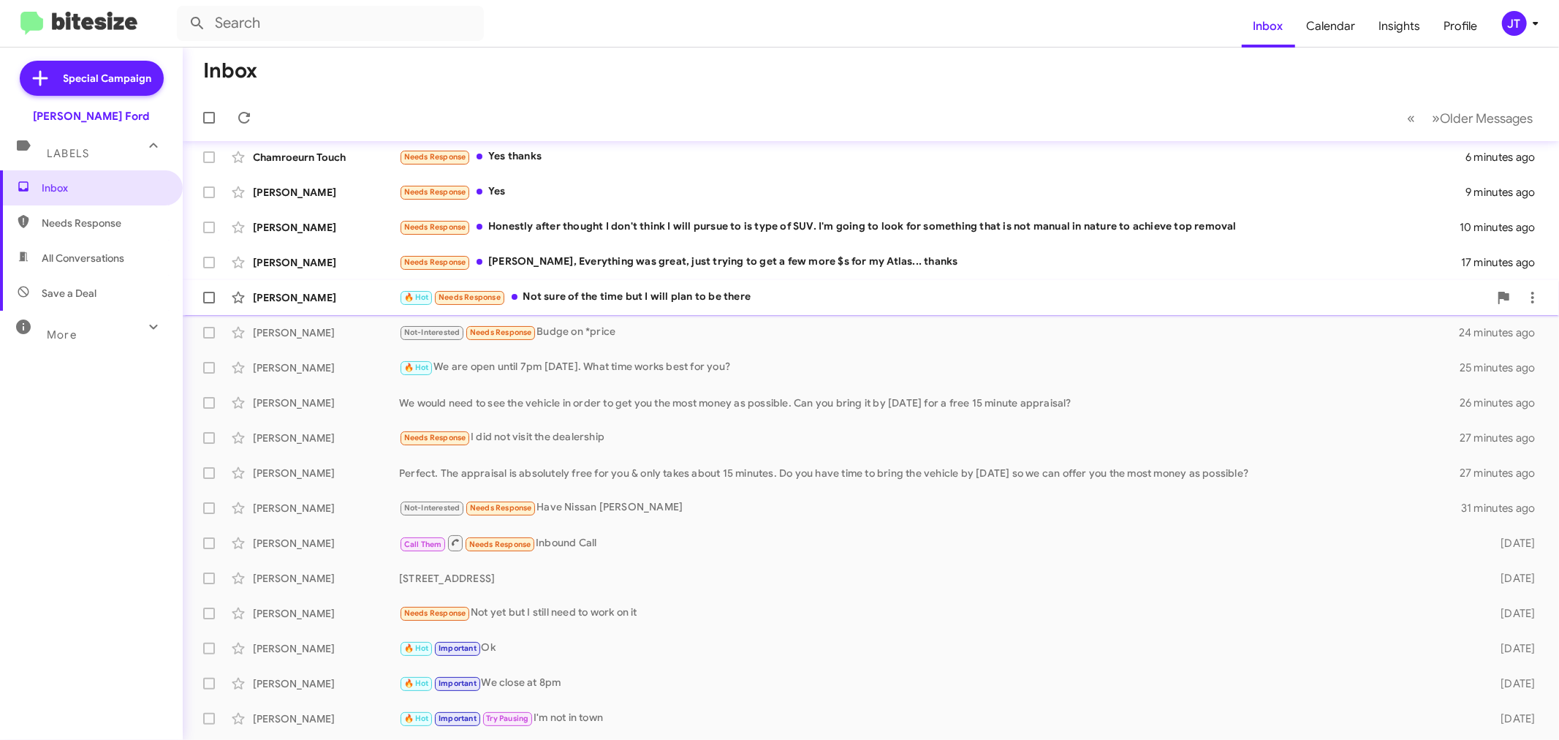
scroll to position [0, 0]
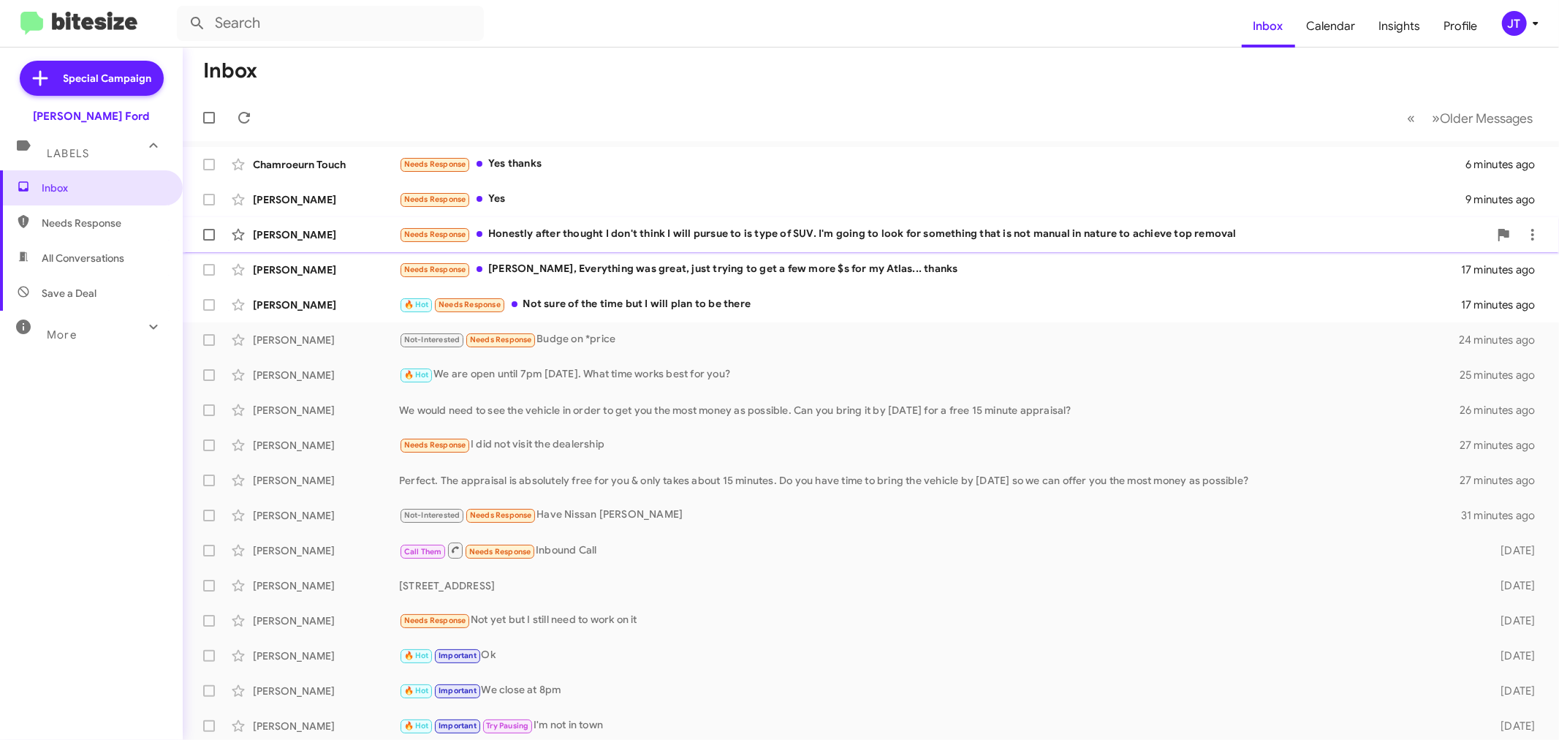
click at [699, 229] on div "Needs Response Honestly after thought I don't think I will pursue to is type of…" at bounding box center [944, 234] width 1090 height 17
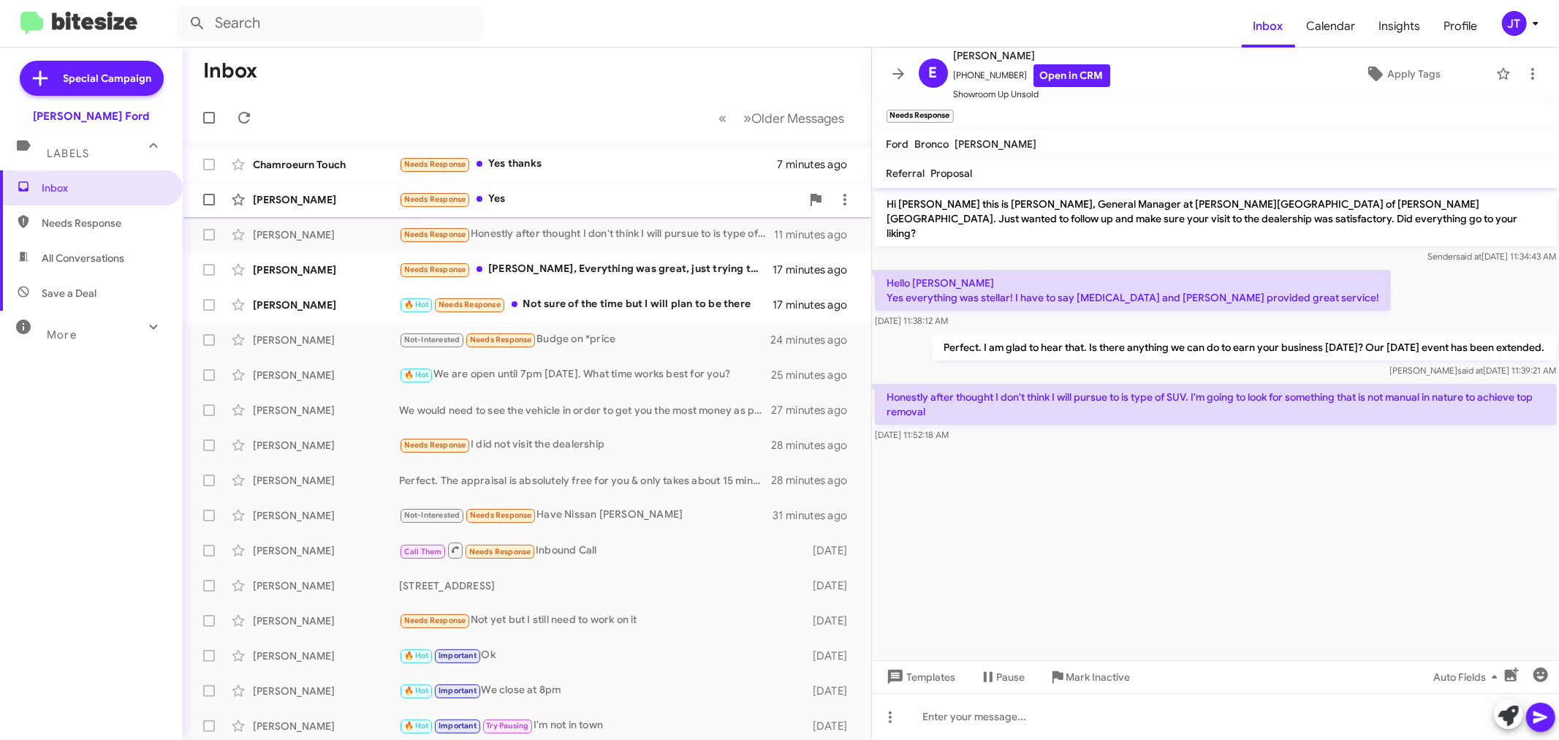
click at [602, 194] on div "Needs Response Yes" at bounding box center [600, 199] width 402 height 17
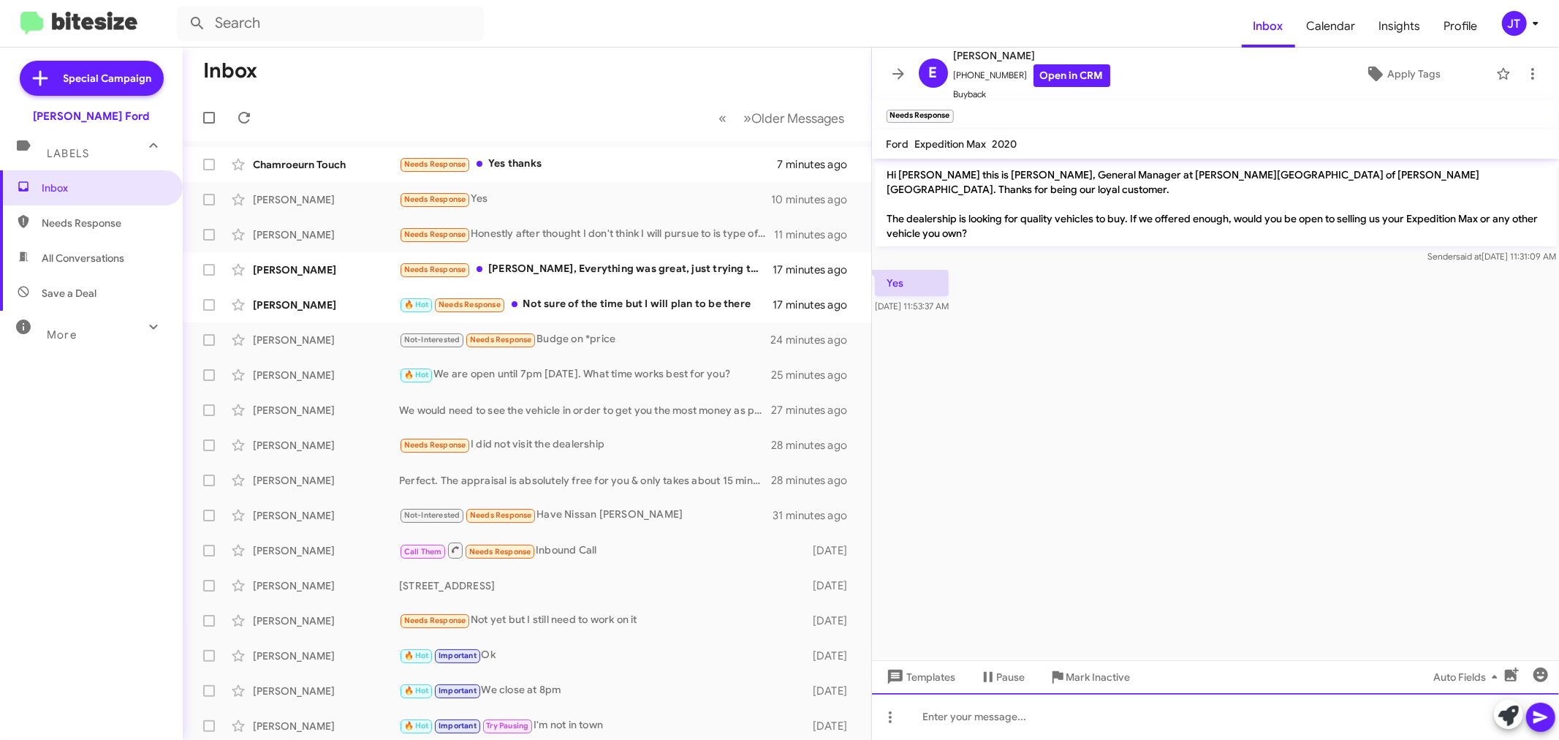
click at [1080, 720] on div at bounding box center [1216, 716] width 688 height 47
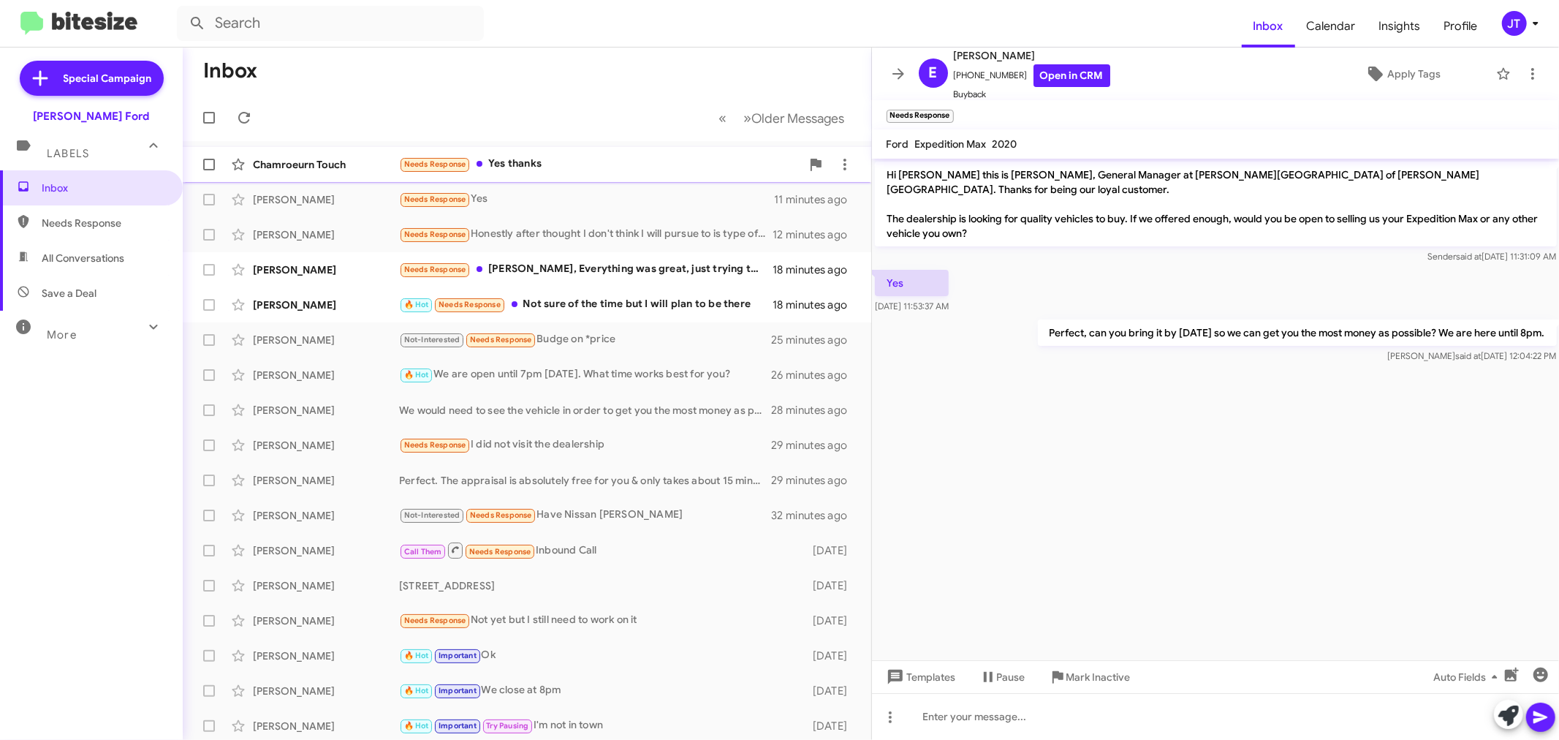
click at [605, 151] on div "Chamroeurn Touch Needs Response Yes thanks 8 minutes ago" at bounding box center [526, 164] width 665 height 29
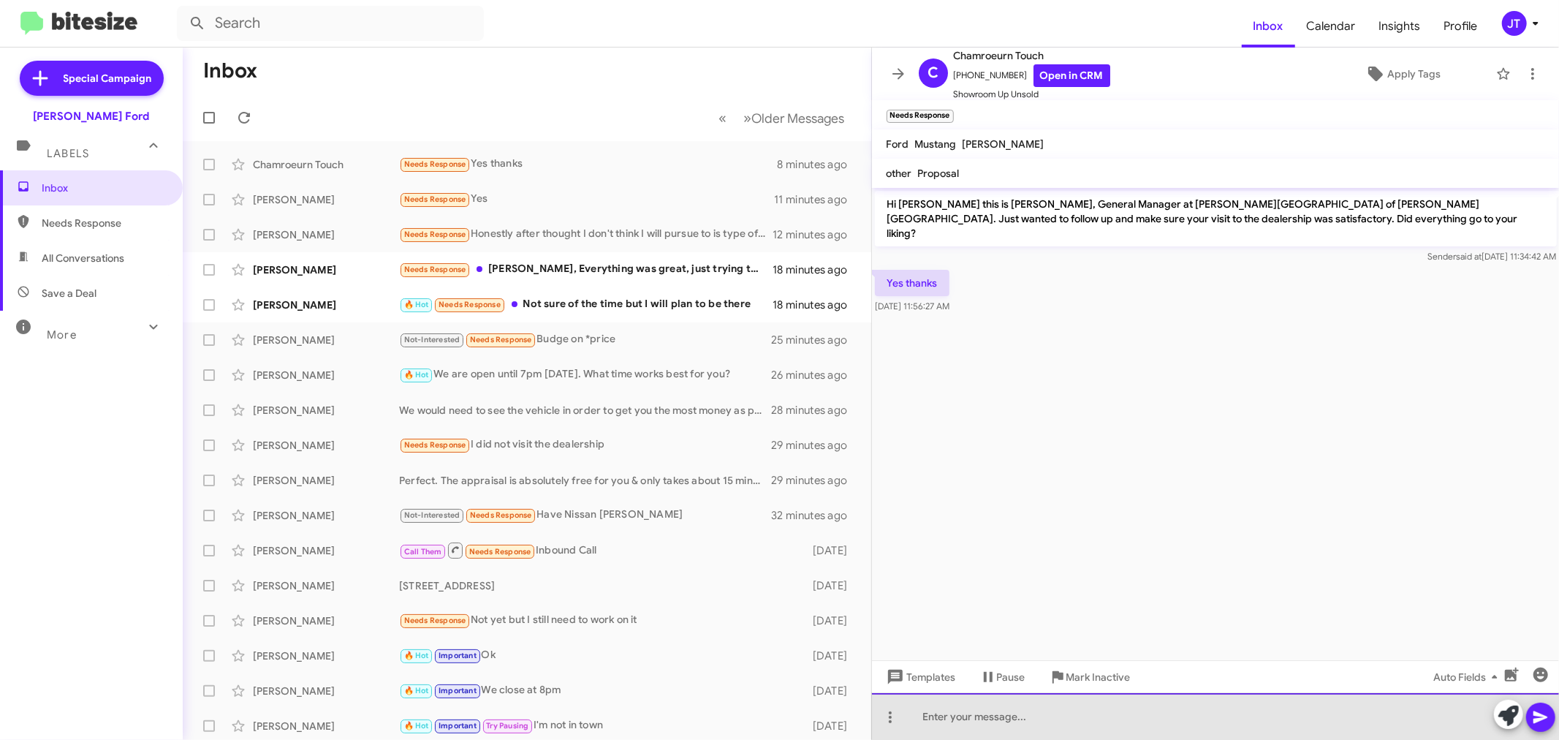
click at [1190, 712] on div at bounding box center [1216, 716] width 688 height 47
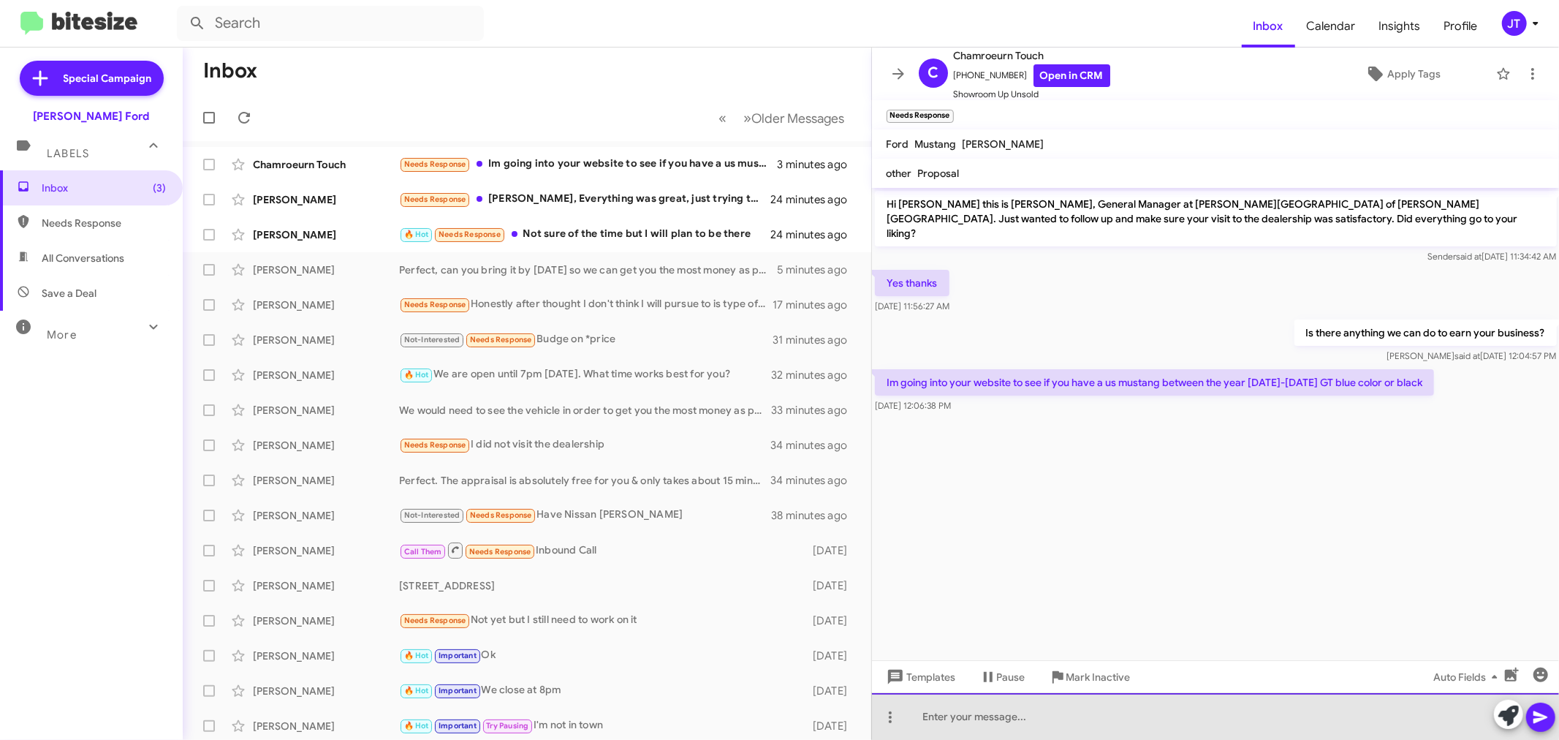
click at [1175, 717] on div at bounding box center [1216, 716] width 688 height 47
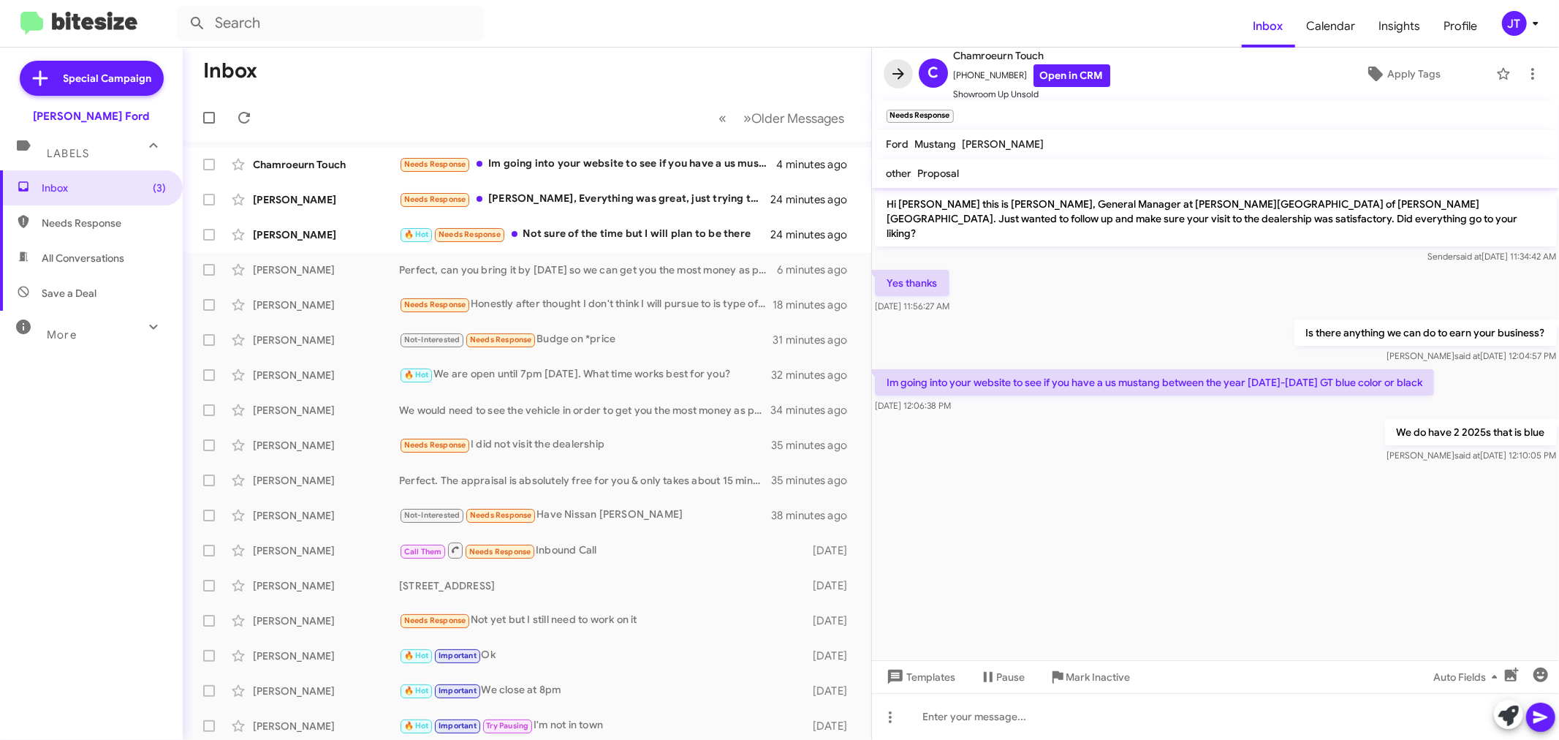
click at [892, 77] on icon at bounding box center [899, 74] width 18 height 18
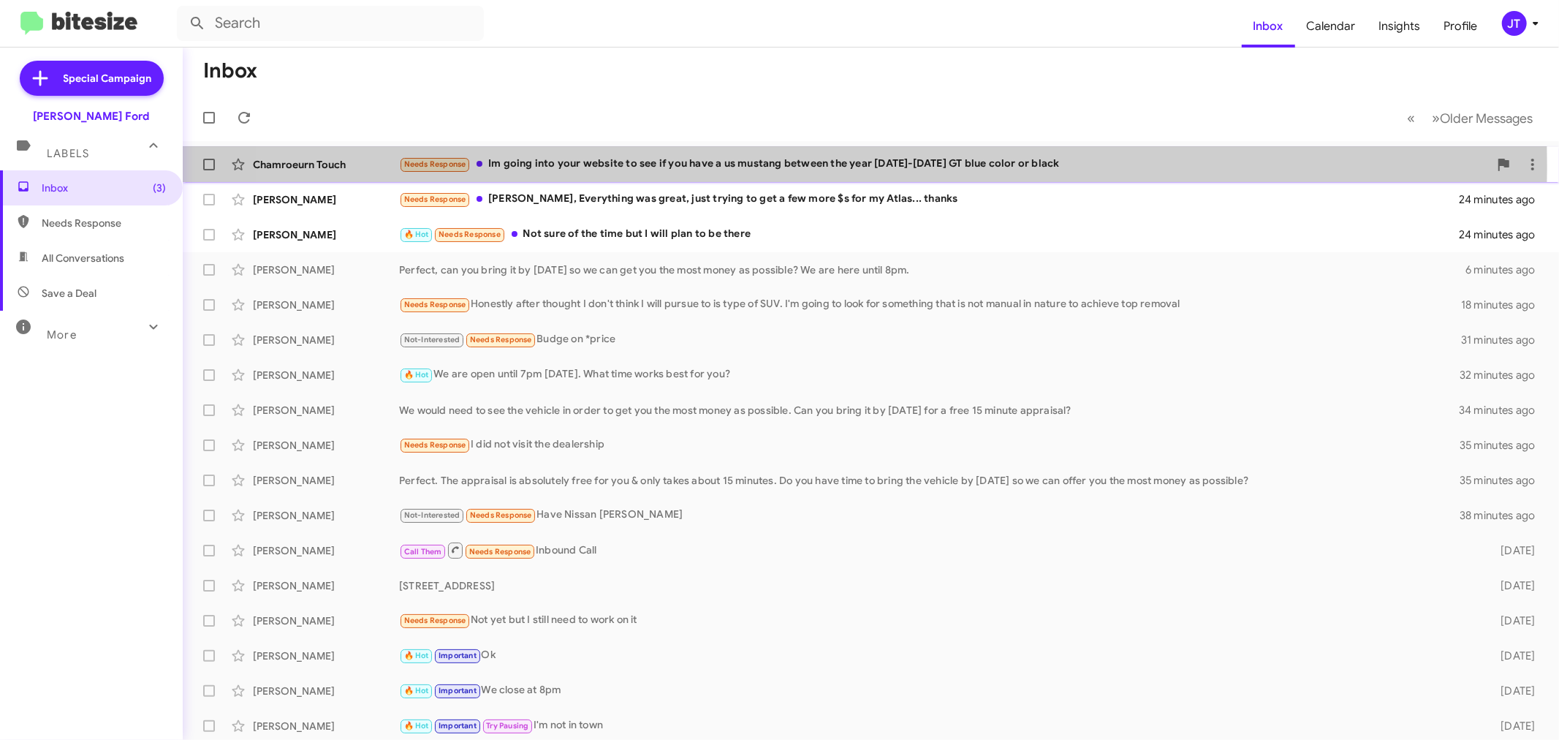
click at [808, 166] on div "Needs Response Im going into your website to see if you have a us mustang betwe…" at bounding box center [944, 164] width 1090 height 17
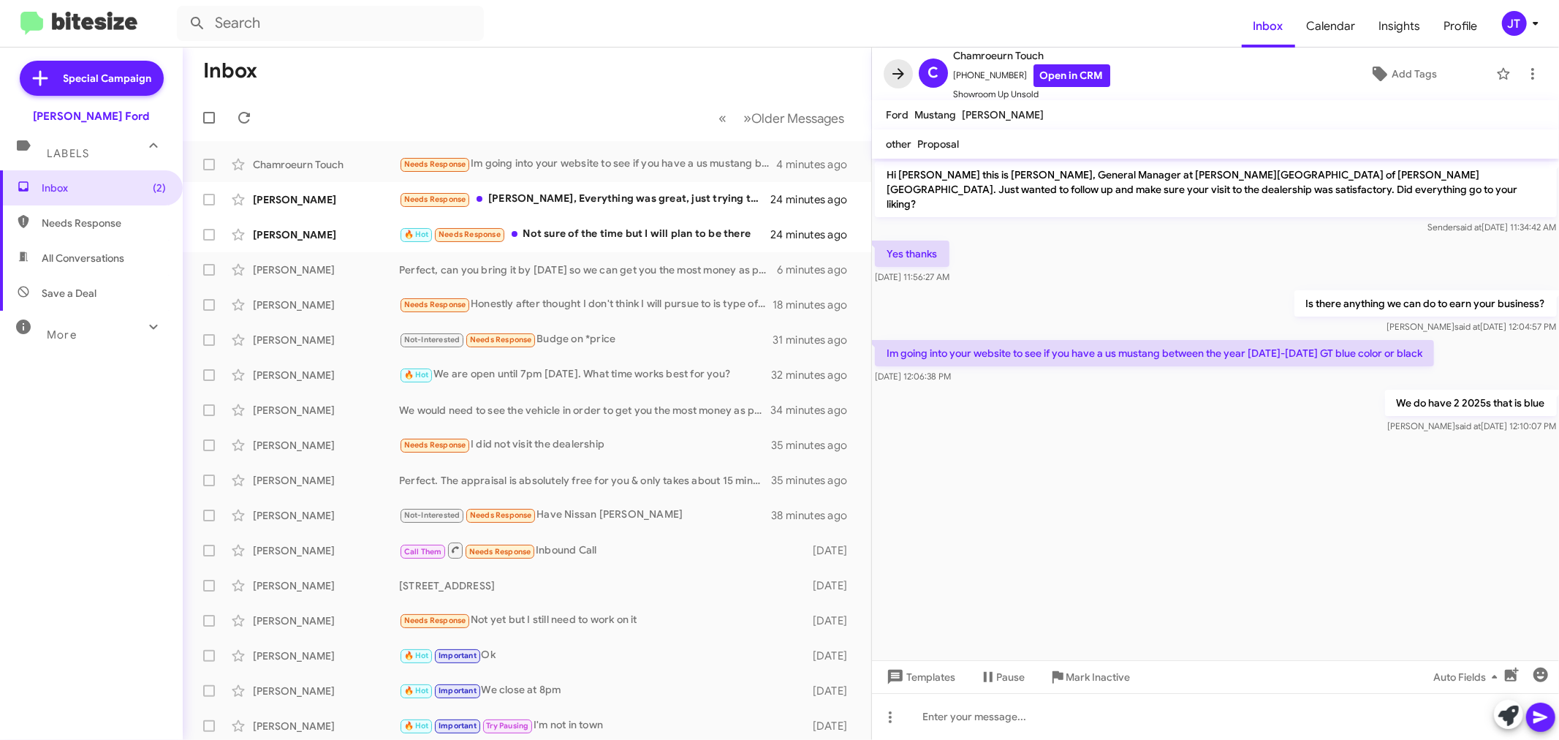
click at [899, 67] on icon at bounding box center [899, 74] width 18 height 18
